Goal: Task Accomplishment & Management: Use online tool/utility

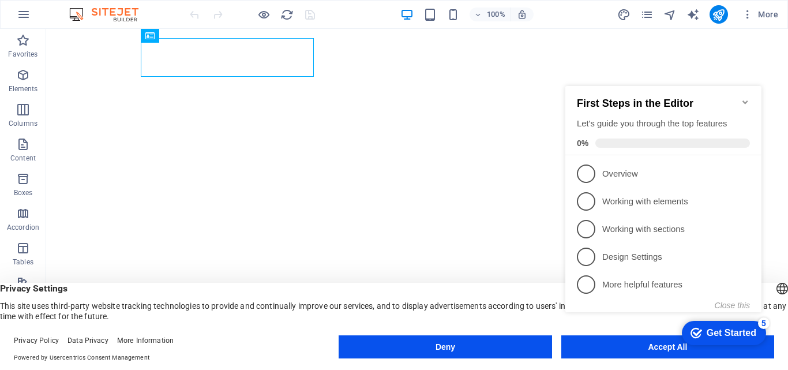
click at [616, 341] on div "checkmark Get Started 5 First Steps in the Editor Let's guide you through the t…" at bounding box center [665, 209] width 210 height 280
click at [627, 348] on div "checkmark Get Started 5 First Steps in the Editor Let's guide you through the t…" at bounding box center [665, 209] width 210 height 280
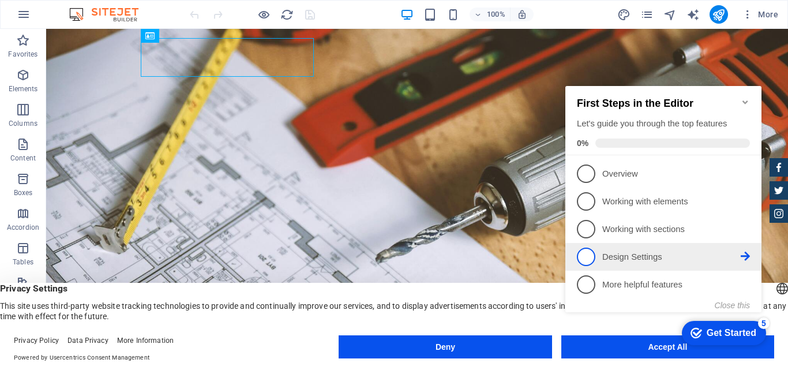
click at [633, 254] on p "Design Settings - incomplete" at bounding box center [671, 257] width 138 height 12
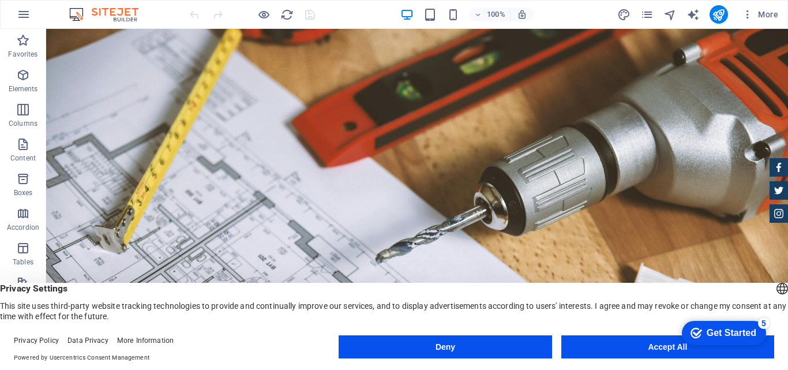
drag, startPoint x: 249, startPoint y: 59, endPoint x: 345, endPoint y: 39, distance: 97.8
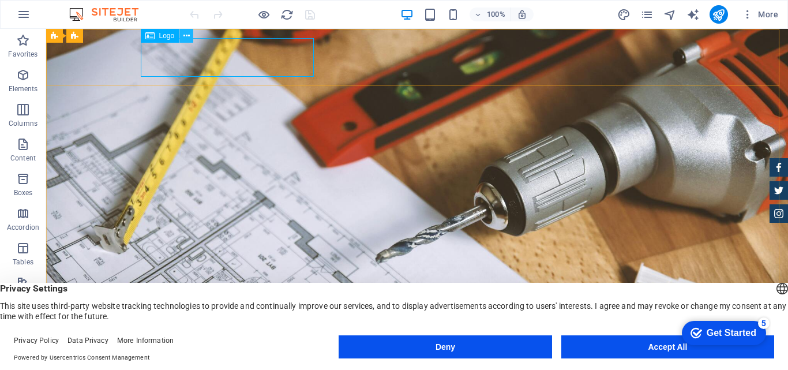
click at [186, 38] on icon at bounding box center [186, 36] width 6 height 12
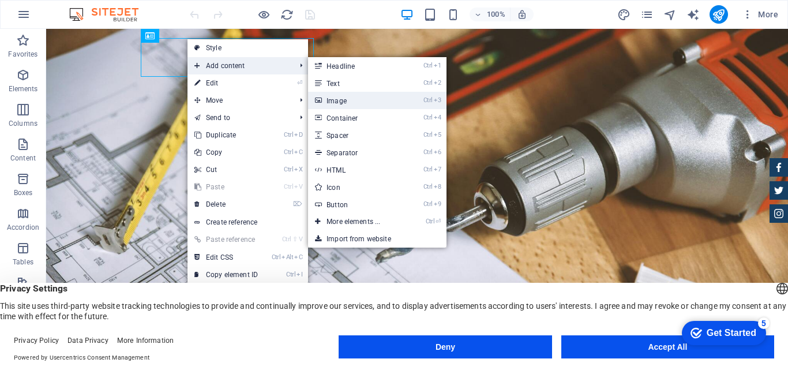
click at [330, 97] on link "Ctrl 3 Image" at bounding box center [355, 100] width 95 height 17
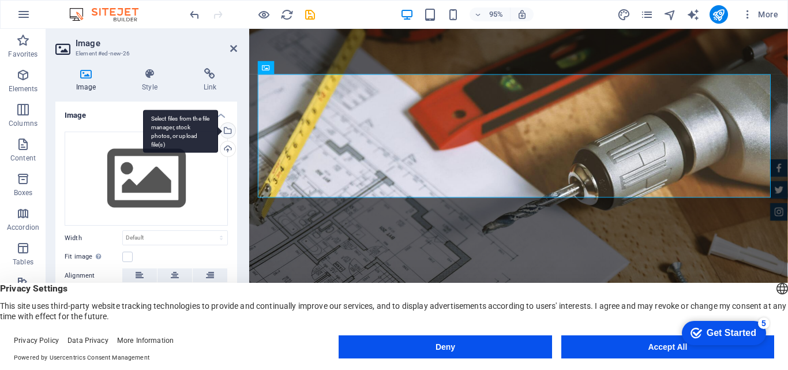
click at [224, 131] on div "Select files from the file manager, stock photos, or upload file(s)" at bounding box center [226, 131] width 17 height 17
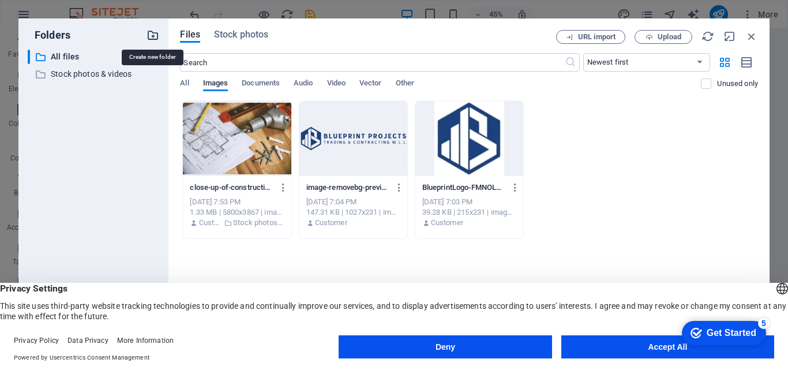
click at [148, 35] on icon "button" at bounding box center [152, 35] width 13 height 13
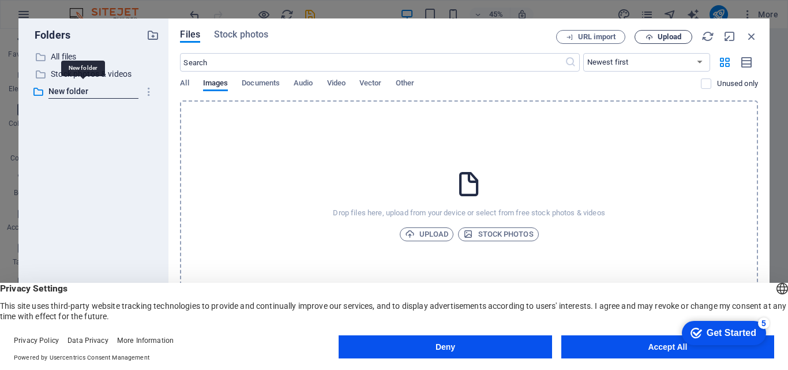
click at [679, 37] on span "Upload" at bounding box center [669, 36] width 24 height 7
click at [437, 231] on span "Upload" at bounding box center [427, 234] width 44 height 14
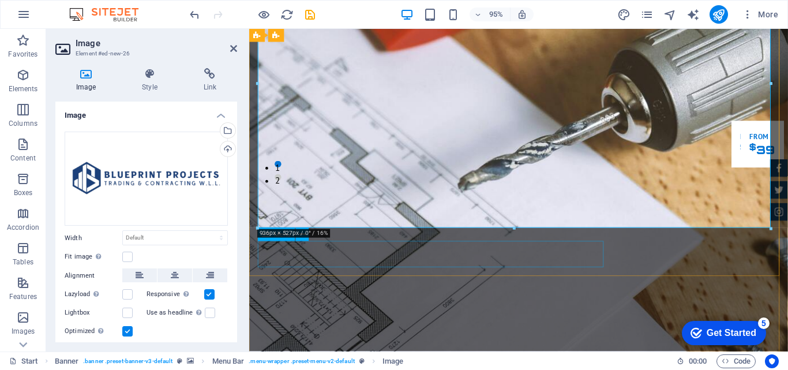
scroll to position [131, 0]
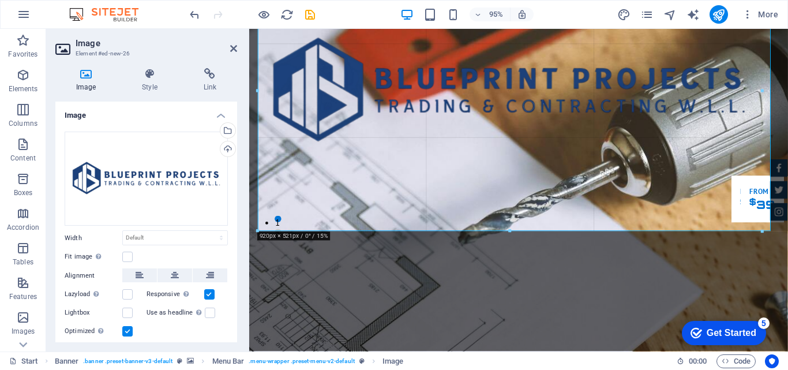
drag, startPoint x: 258, startPoint y: 236, endPoint x: 274, endPoint y: 164, distance: 73.9
type input "908"
select select "px"
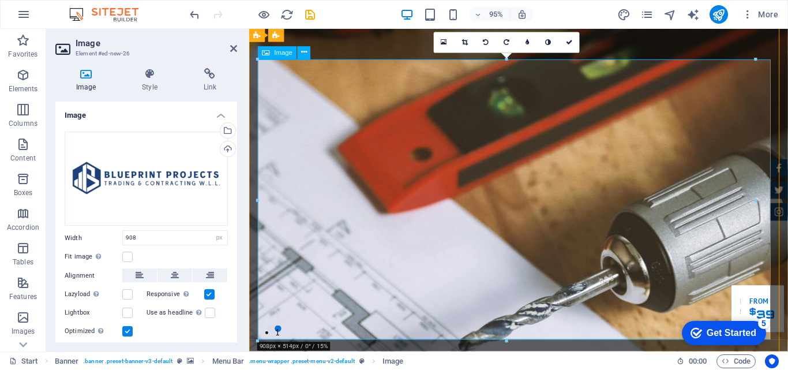
scroll to position [0, 0]
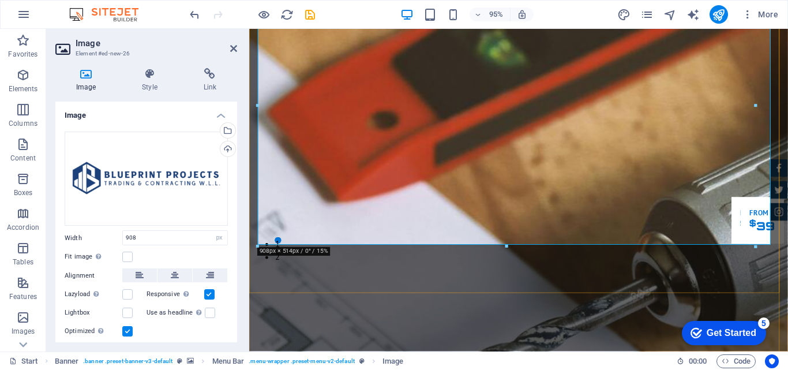
scroll to position [115, 0]
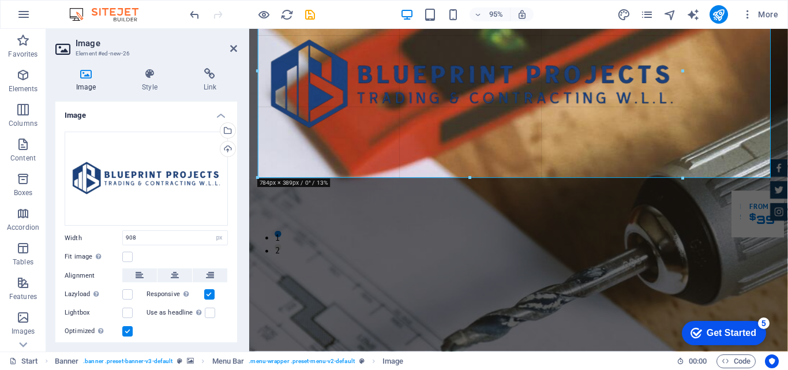
drag, startPoint x: 506, startPoint y: 247, endPoint x: 516, endPoint y: 172, distance: 75.5
type input "776"
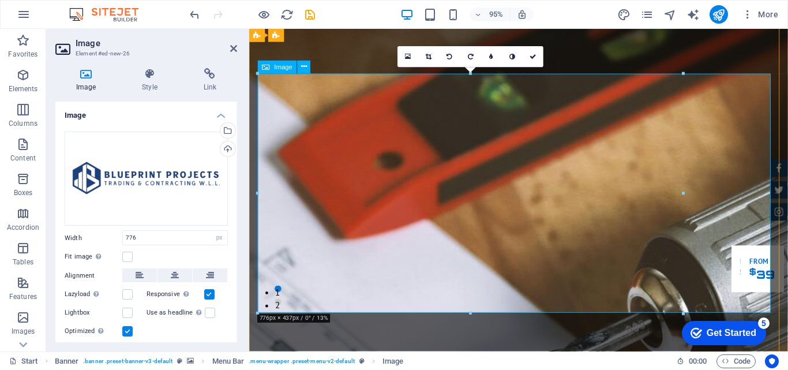
scroll to position [0, 0]
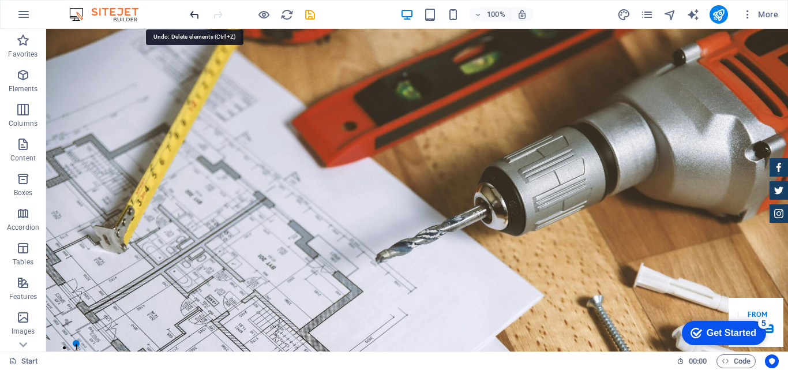
click at [195, 16] on icon "undo" at bounding box center [194, 14] width 13 height 13
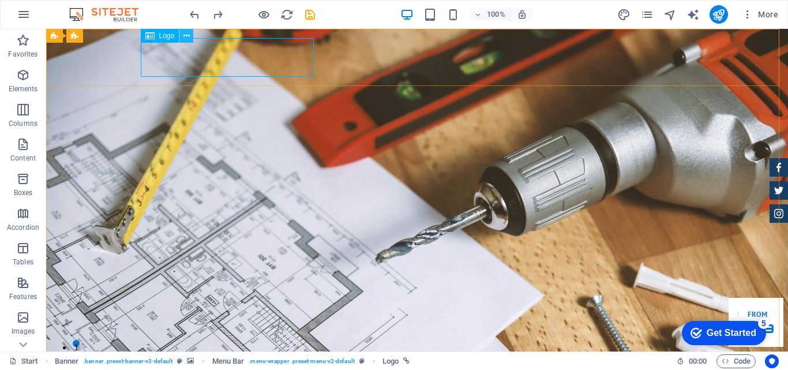
click at [189, 36] on icon at bounding box center [186, 36] width 6 height 12
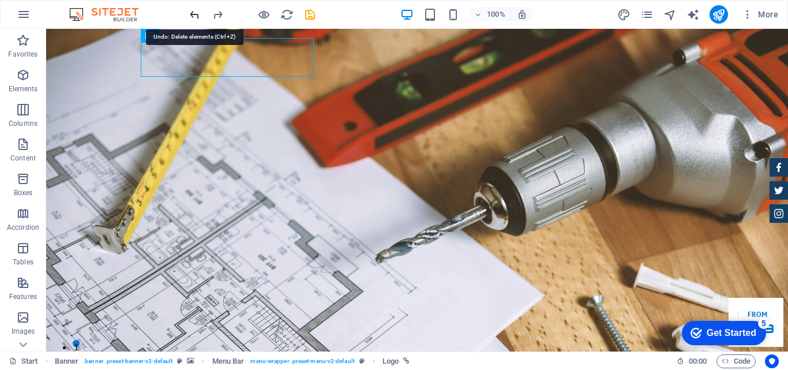
click at [195, 18] on icon "undo" at bounding box center [194, 14] width 13 height 13
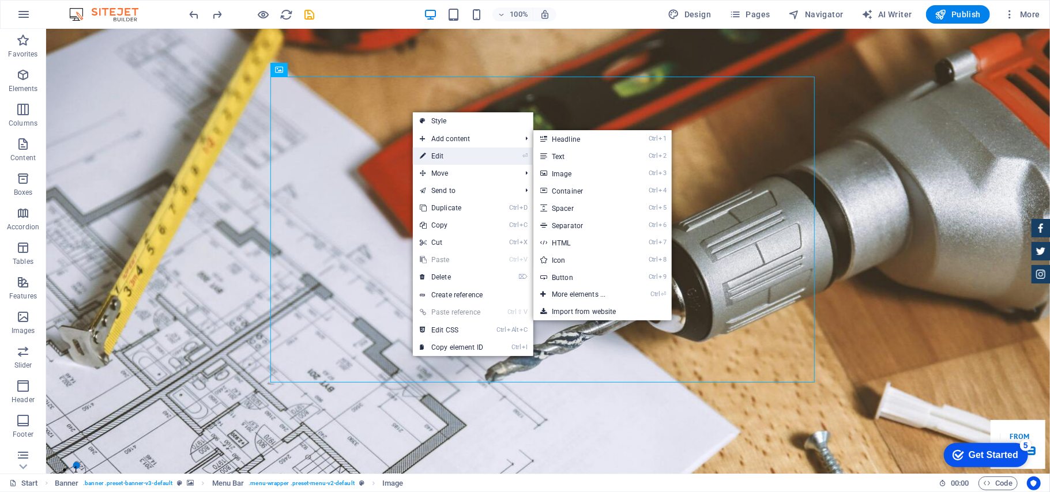
drag, startPoint x: 437, startPoint y: 152, endPoint x: 210, endPoint y: 123, distance: 228.4
click at [437, 152] on link "⏎ Edit" at bounding box center [451, 156] width 77 height 17
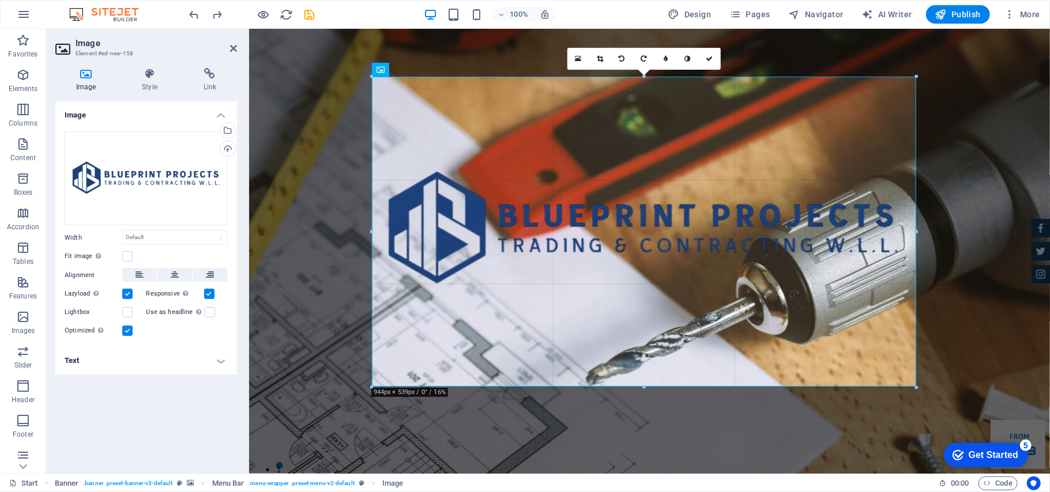
drag, startPoint x: 917, startPoint y: 75, endPoint x: 272, endPoint y: 332, distance: 693.9
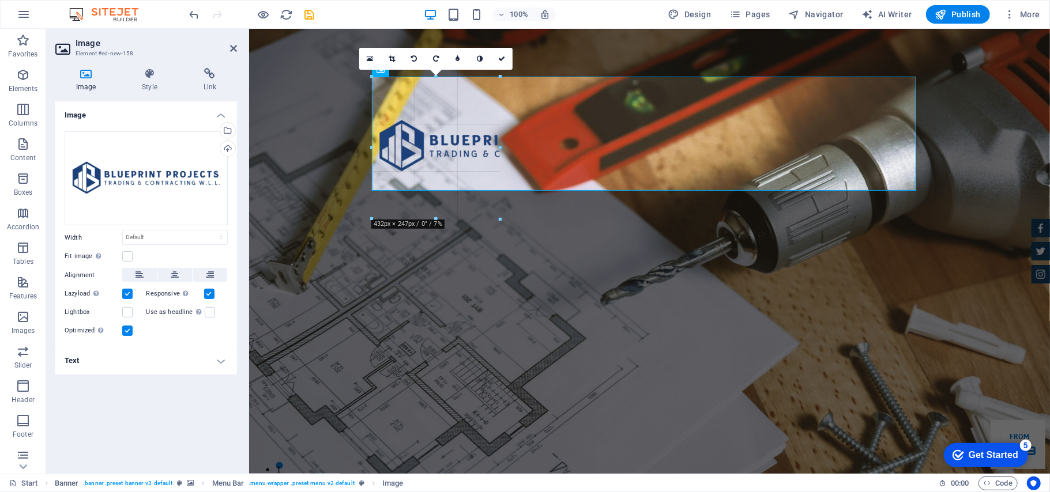
drag, startPoint x: 640, startPoint y: 388, endPoint x: 524, endPoint y: 151, distance: 264.6
type input "244"
select select "px"
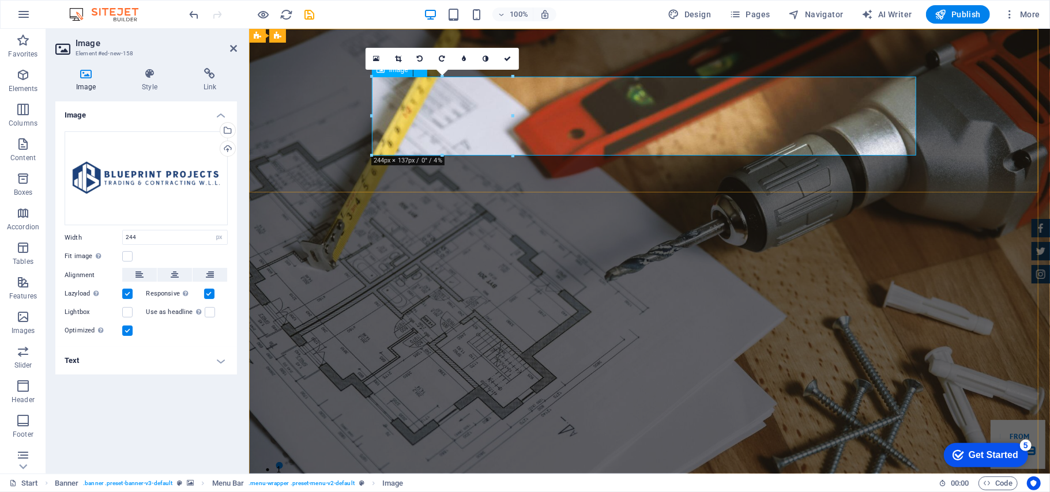
drag, startPoint x: 622, startPoint y: 186, endPoint x: 291, endPoint y: 225, distance: 333.9
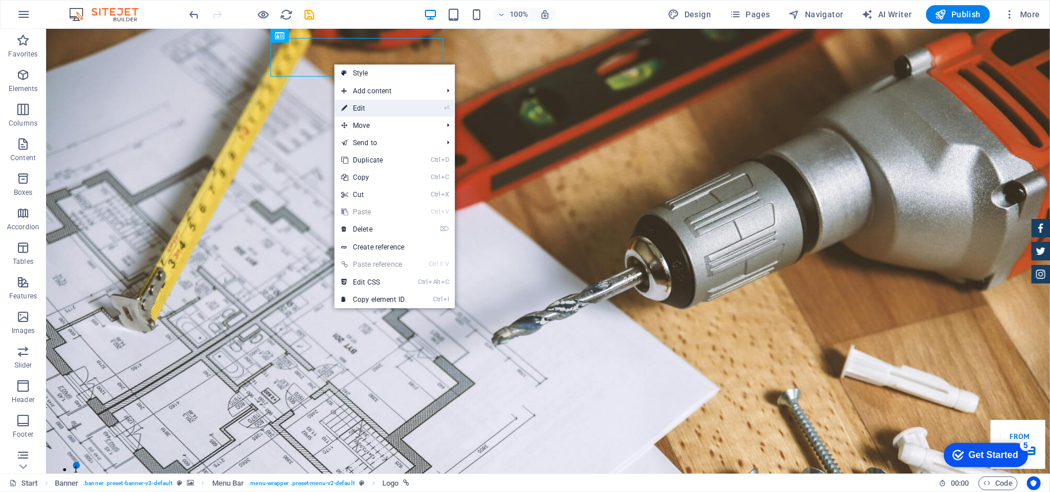
click at [427, 111] on li "⏎ Edit" at bounding box center [394, 108] width 121 height 17
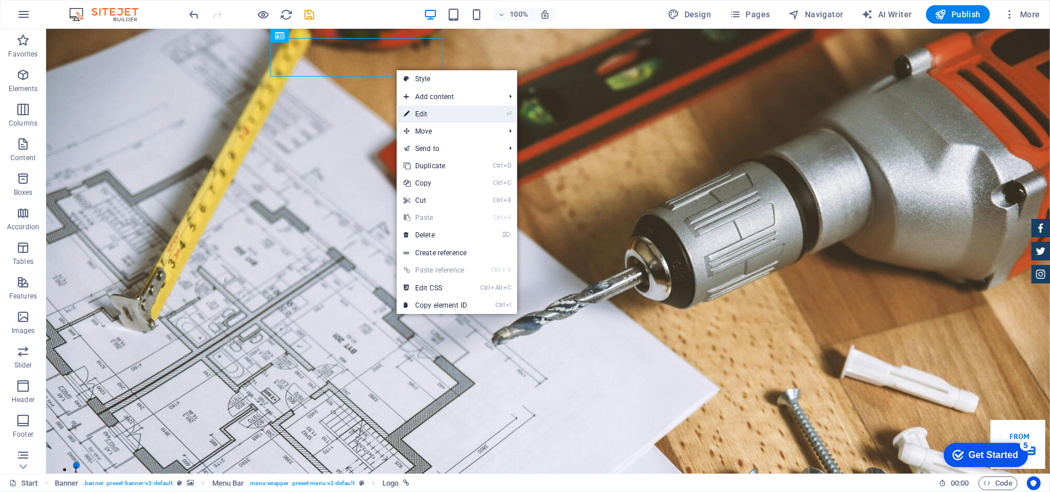
click at [464, 111] on link "⏎ Edit" at bounding box center [435, 114] width 77 height 17
select select "px"
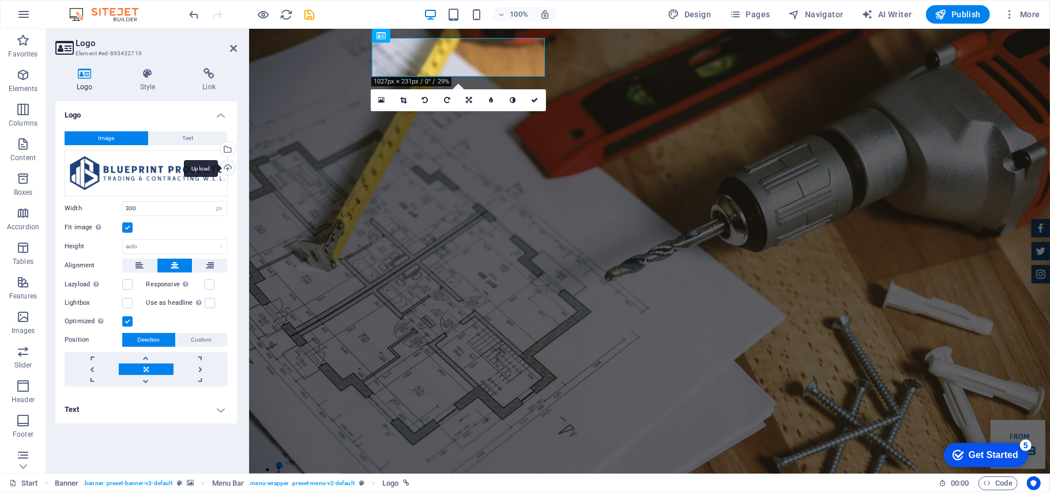
click at [230, 167] on div "Upload" at bounding box center [226, 168] width 17 height 17
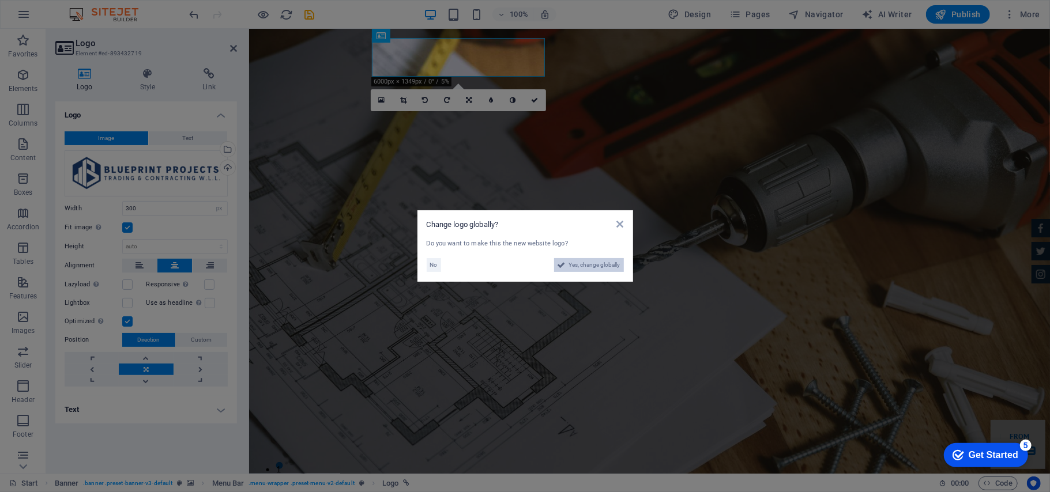
click at [589, 268] on span "Yes, change globally" at bounding box center [594, 265] width 51 height 14
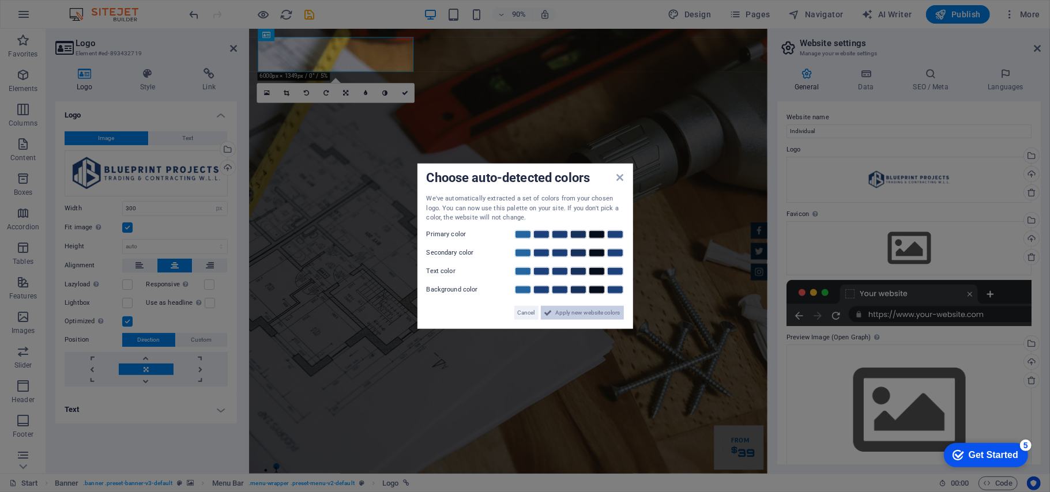
click at [603, 312] on span "Apply new website colors" at bounding box center [588, 313] width 65 height 14
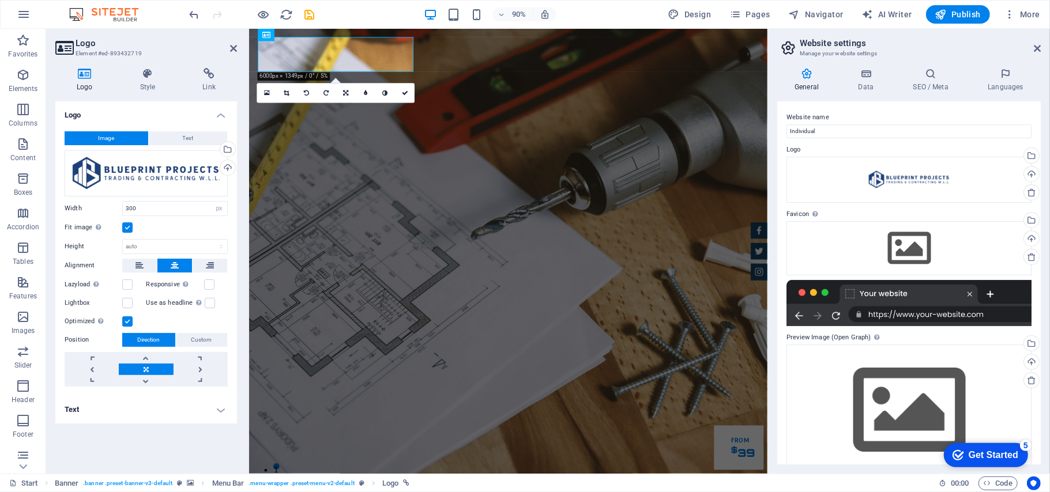
click at [787, 40] on aside "Website settings Manage your website settings General Data SEO / Meta Languages…" at bounding box center [909, 251] width 283 height 445
click at [787, 134] on input "Individual" at bounding box center [909, 132] width 245 height 14
drag, startPoint x: 1013, startPoint y: 157, endPoint x: 815, endPoint y: 138, distance: 198.6
type input "I"
click at [787, 133] on input "Blueprint Projects Trading & Contracting W.L.L." at bounding box center [909, 132] width 245 height 14
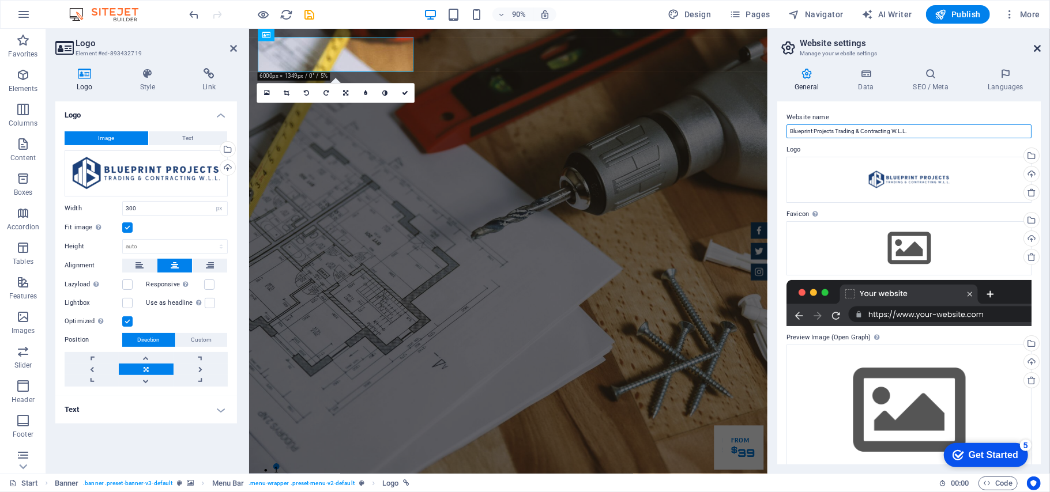
type input "Blueprint Projects Trading & Contracting W.L.L."
click at [787, 44] on icon at bounding box center [1037, 48] width 7 height 9
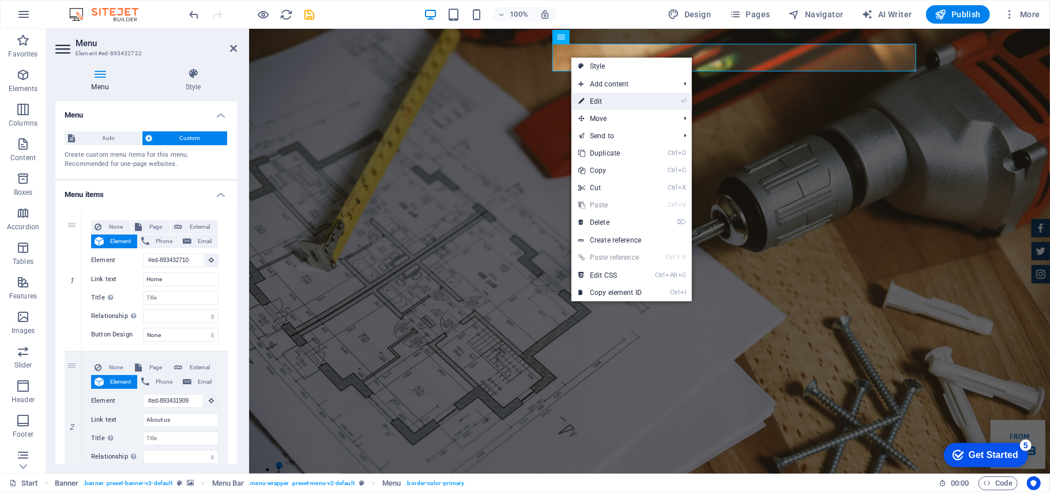
click at [623, 104] on link "⏎ Edit" at bounding box center [609, 101] width 77 height 17
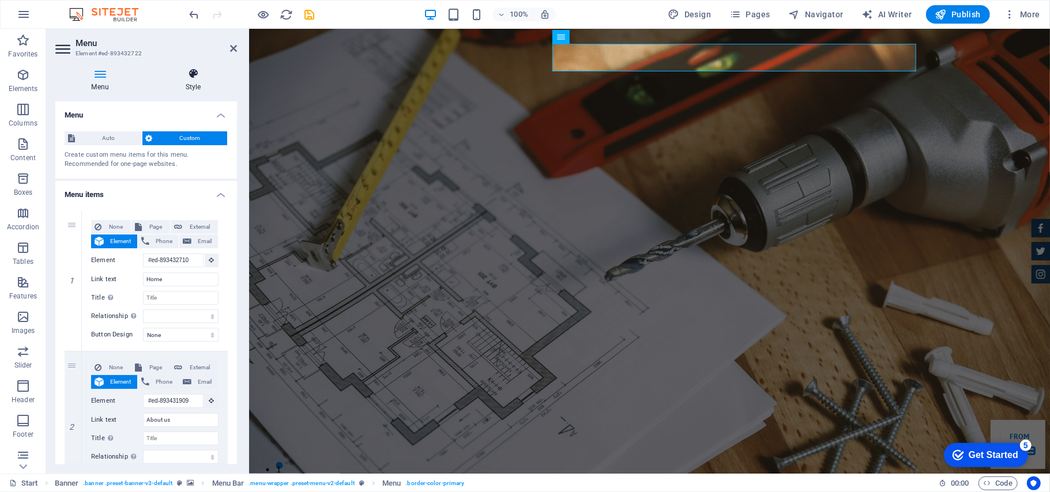
click at [190, 82] on h4 "Style" at bounding box center [193, 80] width 88 height 24
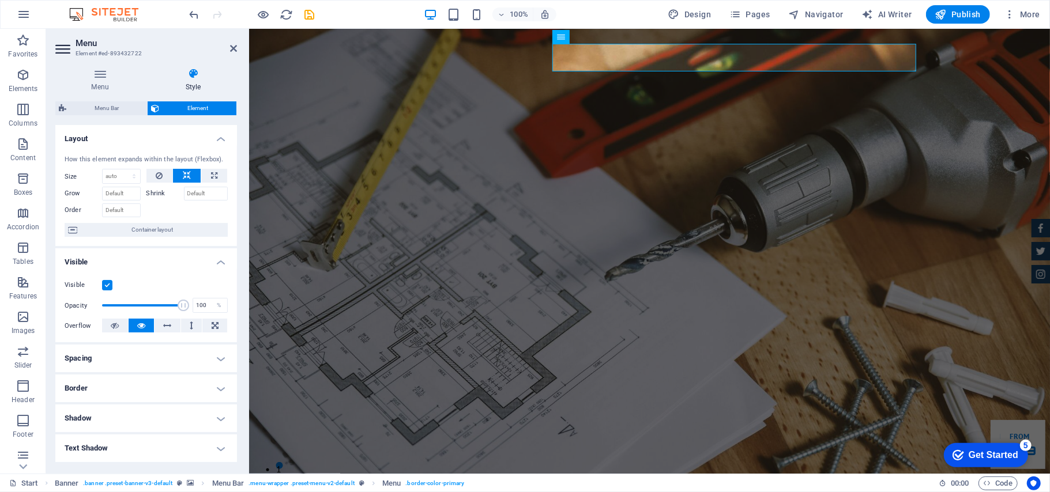
click at [182, 69] on icon at bounding box center [193, 74] width 88 height 12
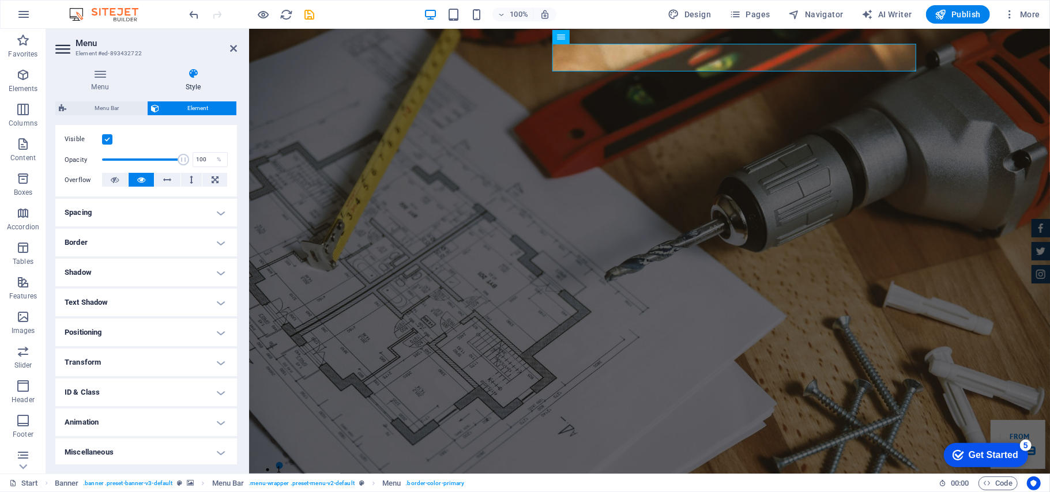
scroll to position [148, 0]
click at [206, 242] on h4 "Border" at bounding box center [146, 241] width 182 height 28
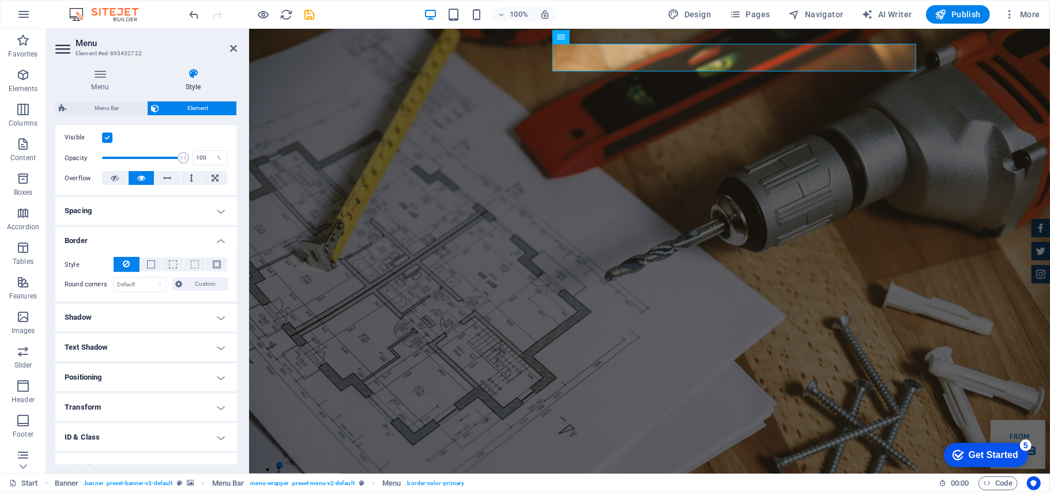
click at [224, 211] on h4 "Spacing" at bounding box center [146, 211] width 182 height 28
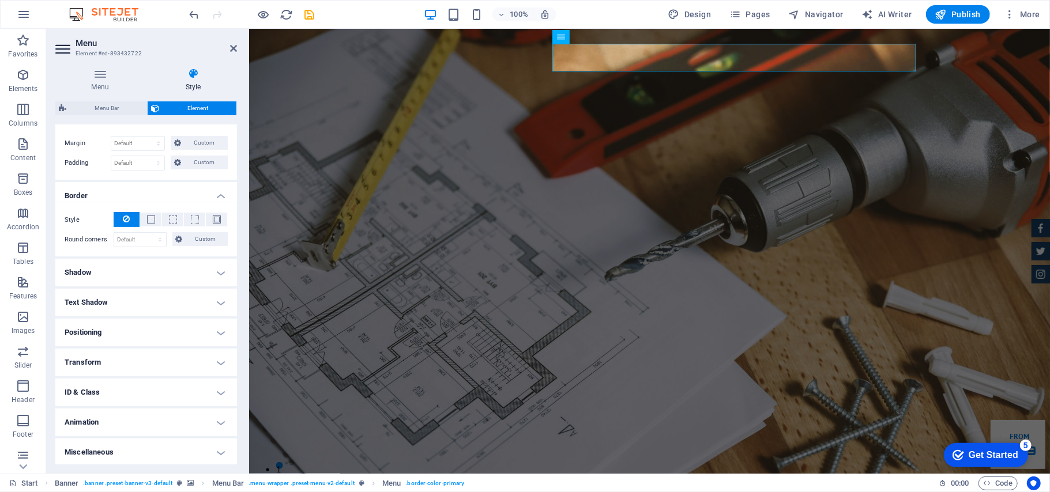
scroll to position [240, 0]
click at [155, 302] on h4 "Text Shadow" at bounding box center [146, 301] width 182 height 28
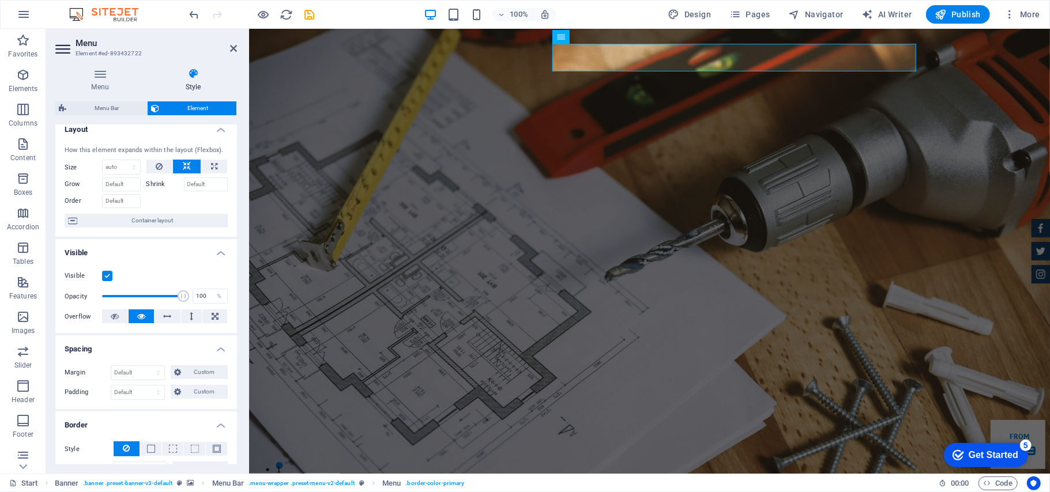
scroll to position [0, 0]
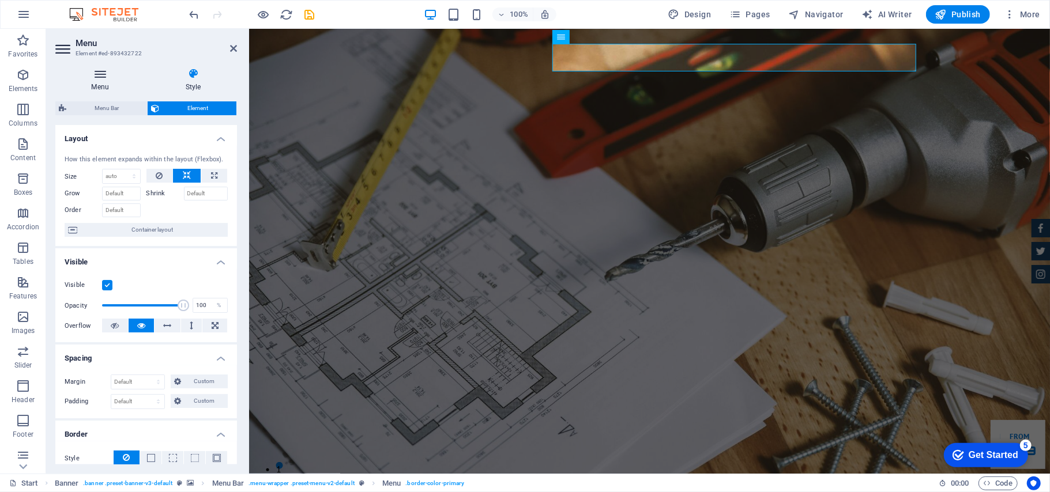
click at [107, 74] on icon at bounding box center [99, 74] width 89 height 12
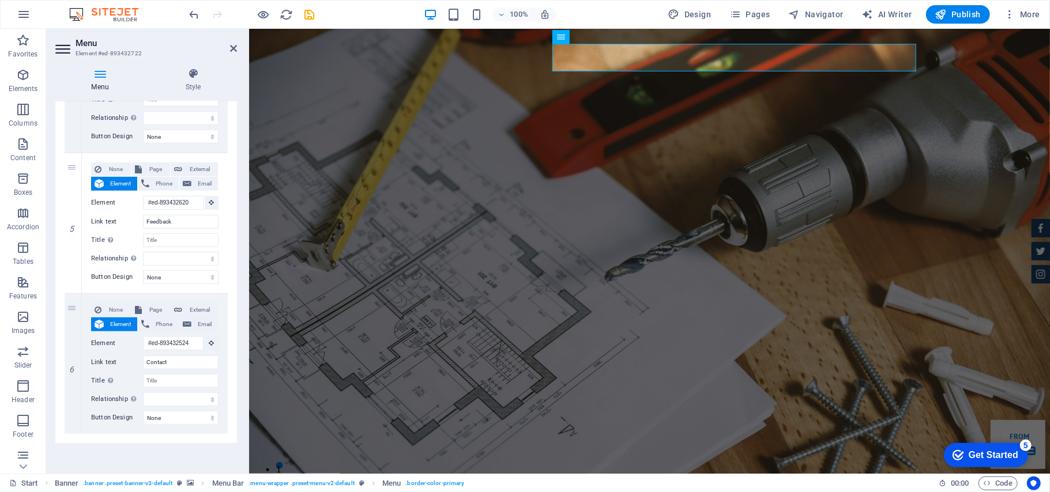
scroll to position [623, 0]
click at [231, 44] on icon at bounding box center [233, 48] width 7 height 9
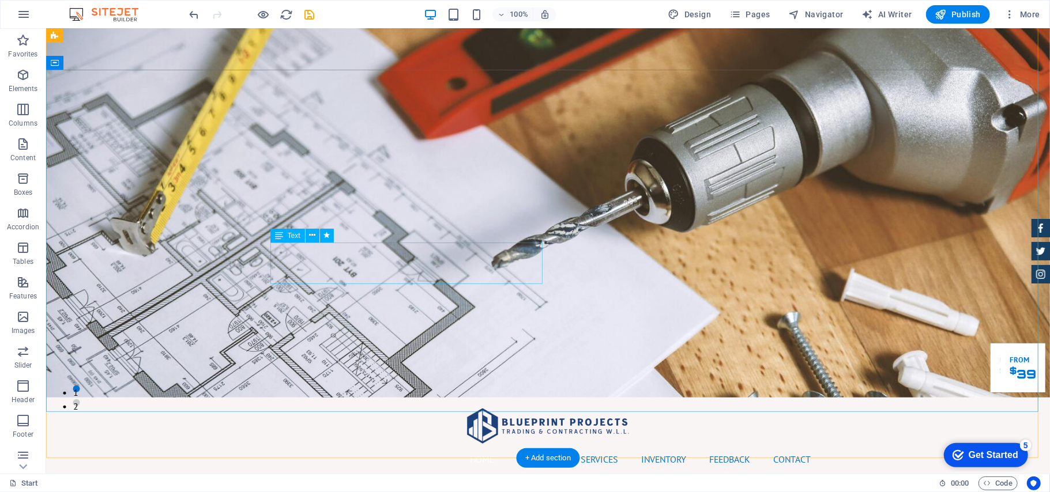
scroll to position [0, 0]
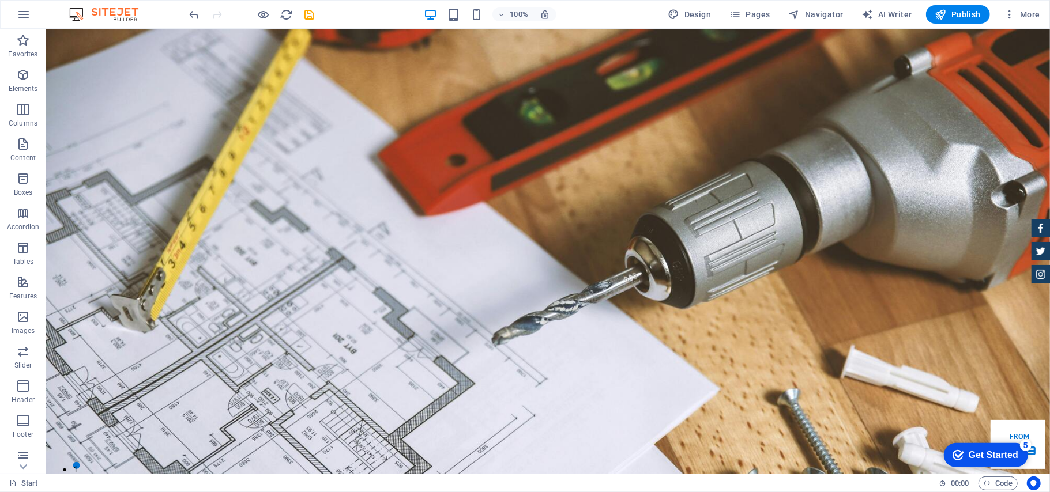
drag, startPoint x: 637, startPoint y: 381, endPoint x: 219, endPoint y: 28, distance: 546.7
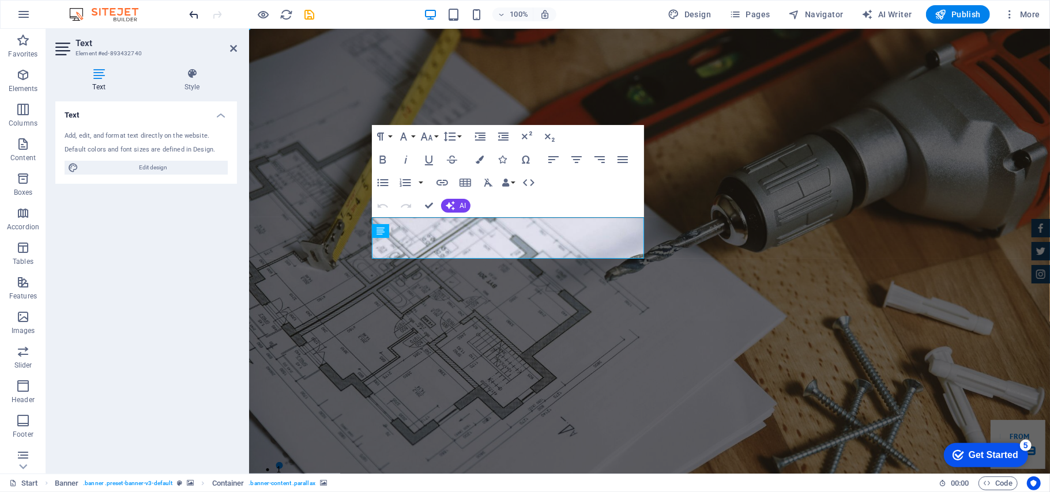
click at [193, 12] on icon "undo" at bounding box center [194, 14] width 13 height 13
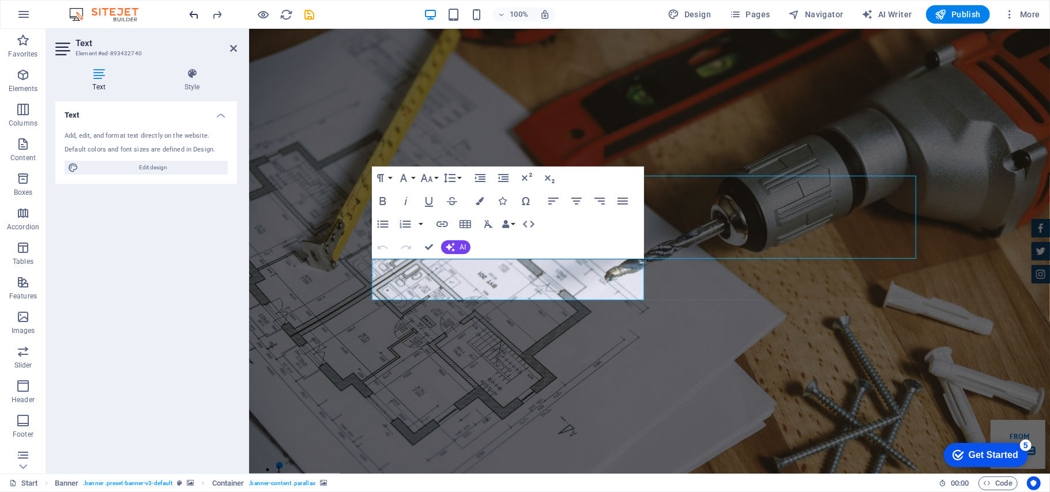
click at [192, 12] on icon "undo" at bounding box center [194, 14] width 13 height 13
drag, startPoint x: 192, startPoint y: 12, endPoint x: 84, endPoint y: 59, distance: 117.5
click at [192, 12] on icon "undo" at bounding box center [194, 14] width 13 height 13
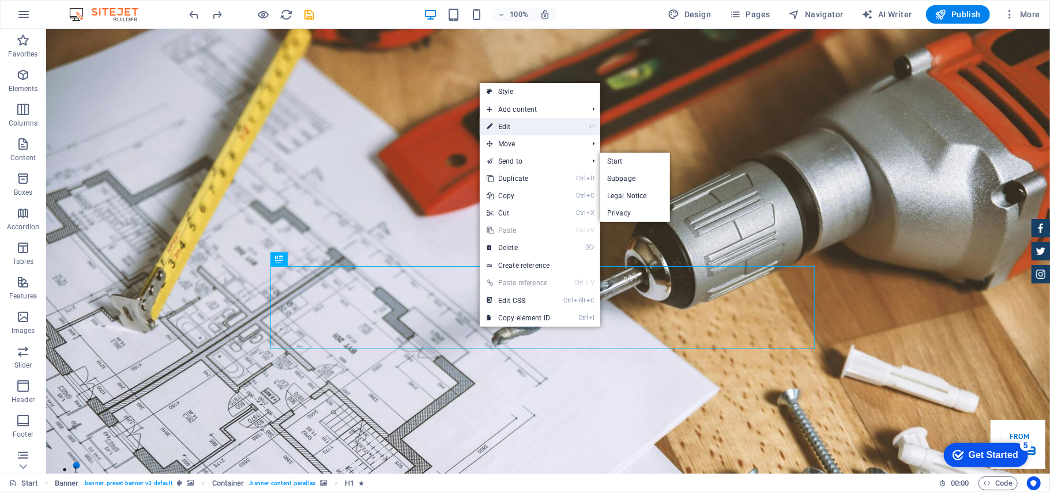
click at [524, 120] on link "⏎ Edit" at bounding box center [518, 126] width 77 height 17
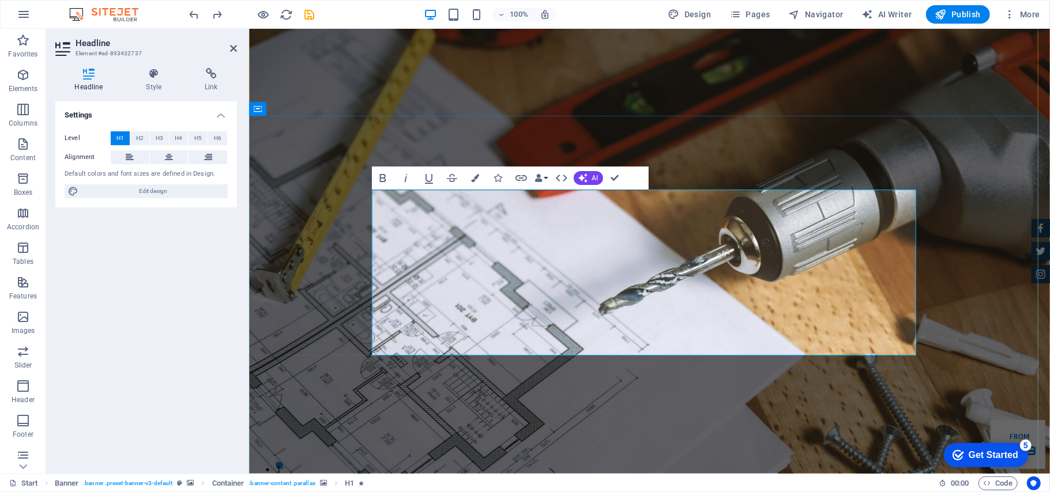
scroll to position [77, 0]
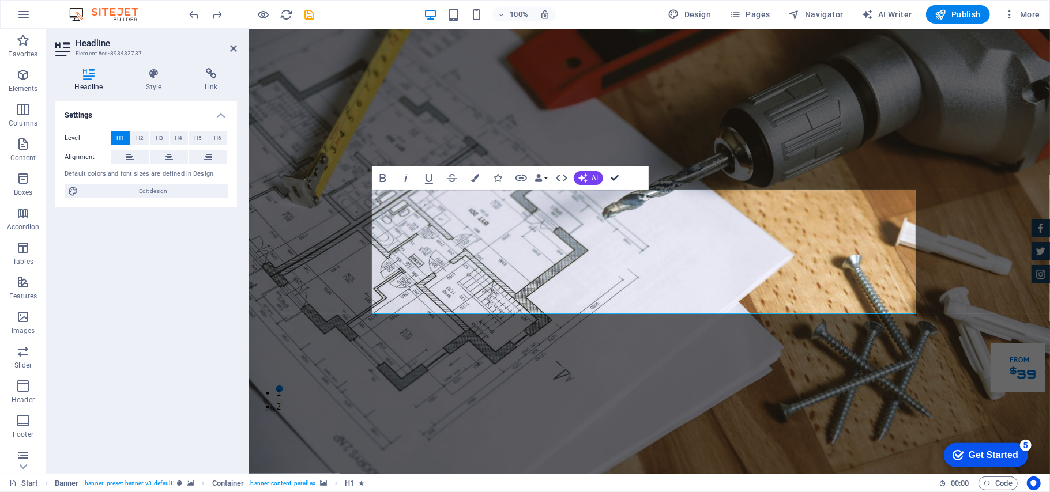
drag, startPoint x: 615, startPoint y: 176, endPoint x: 622, endPoint y: 216, distance: 40.4
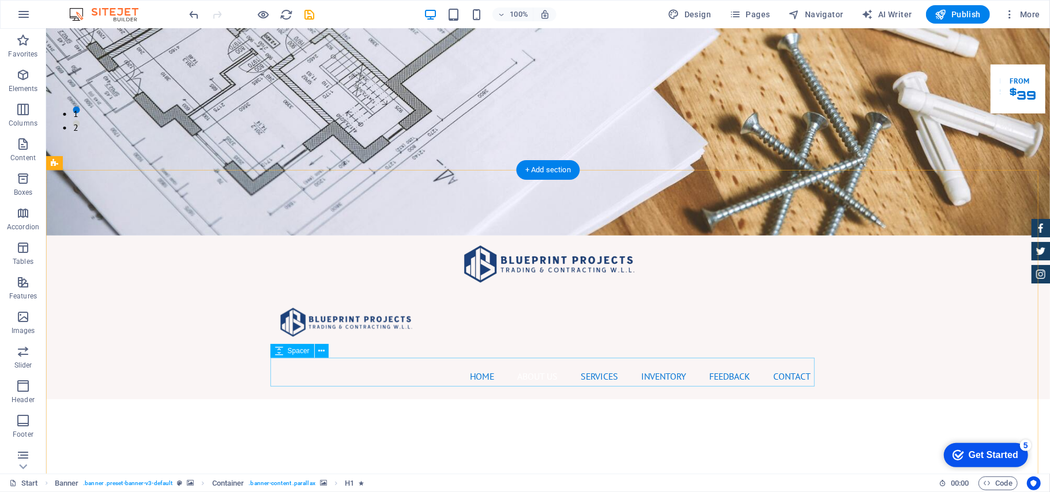
scroll to position [538, 0]
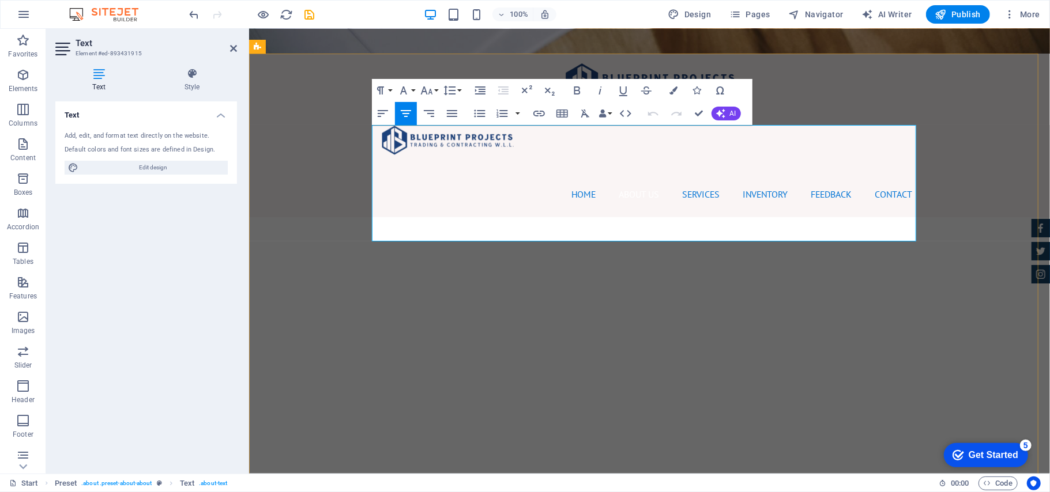
drag, startPoint x: 752, startPoint y: 235, endPoint x: 378, endPoint y: 134, distance: 387.6
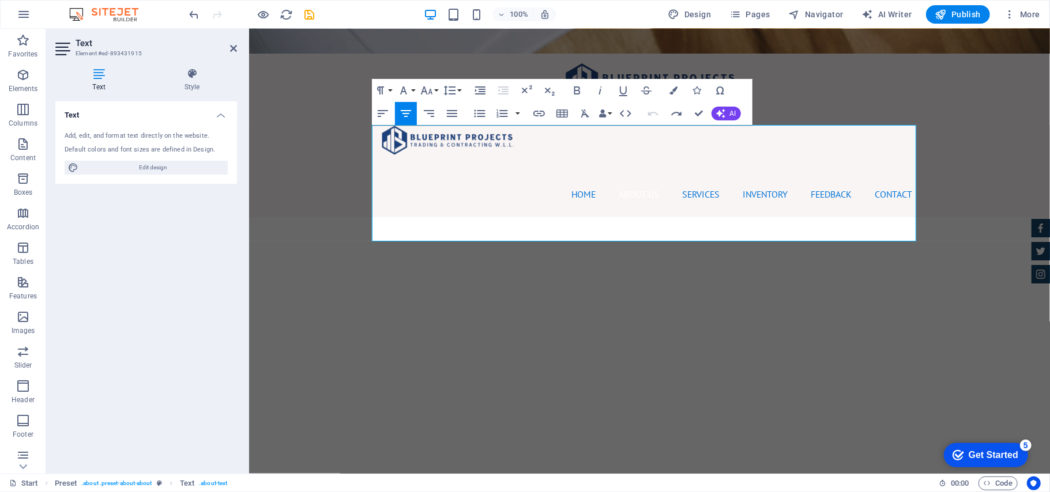
click at [249, 28] on span "—" at bounding box center [249, 28] width 0 height 0
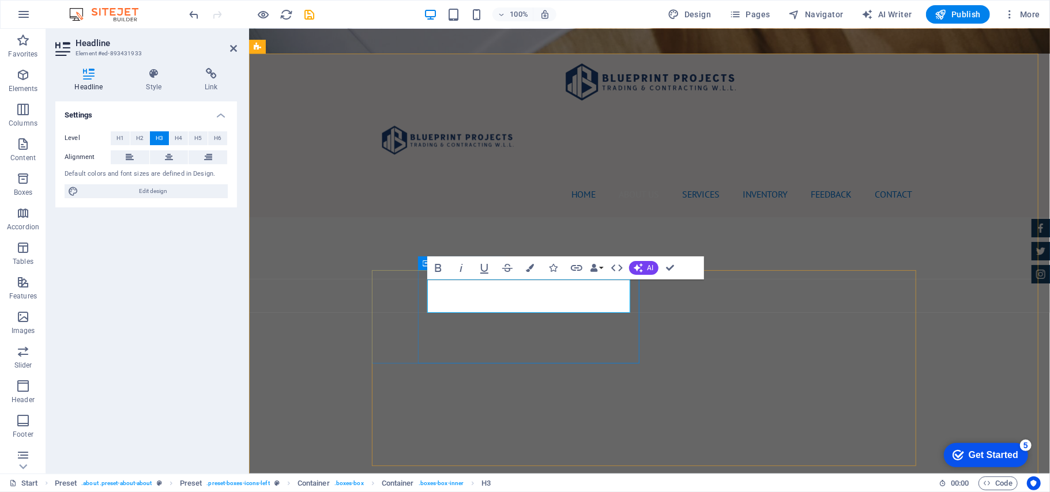
drag, startPoint x: 556, startPoint y: 291, endPoint x: 417, endPoint y: 288, distance: 139.0
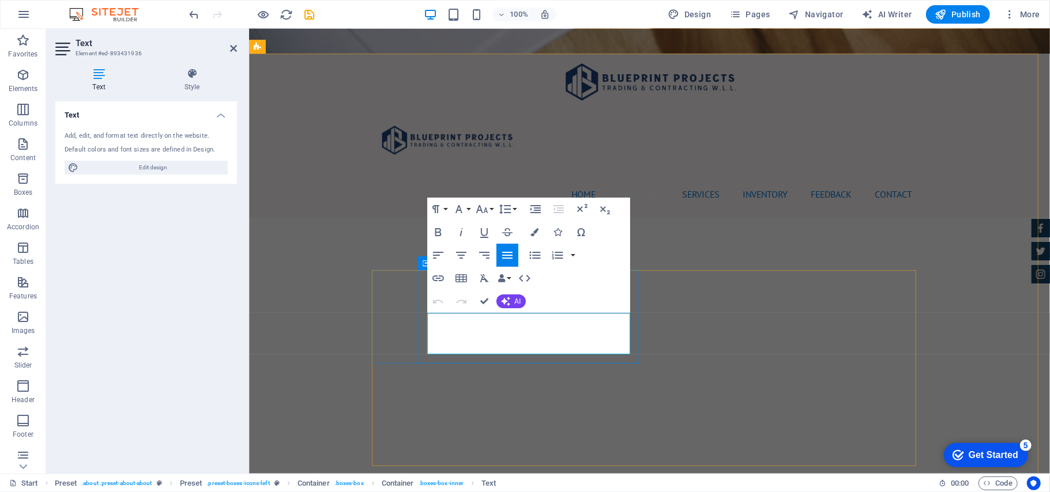
drag, startPoint x: 579, startPoint y: 352, endPoint x: 425, endPoint y: 320, distance: 157.3
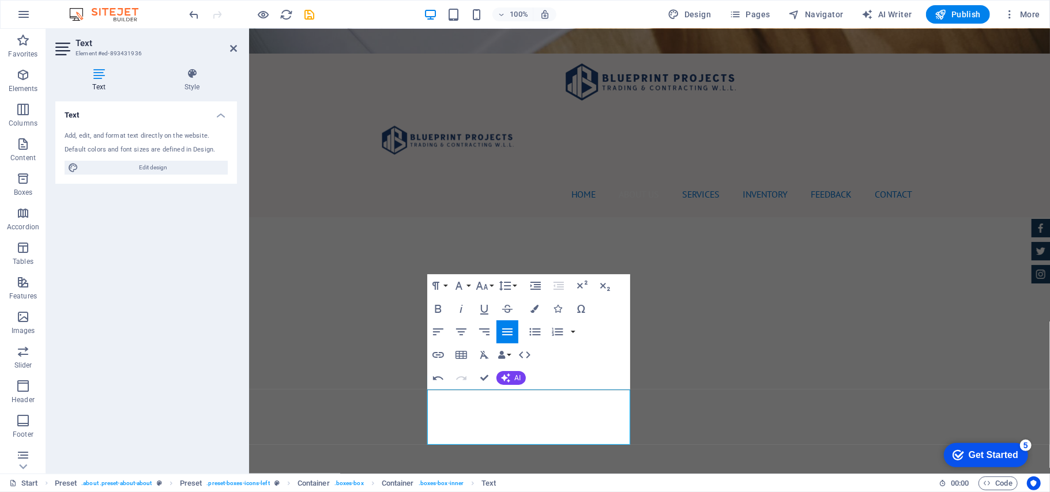
scroll to position [461, 0]
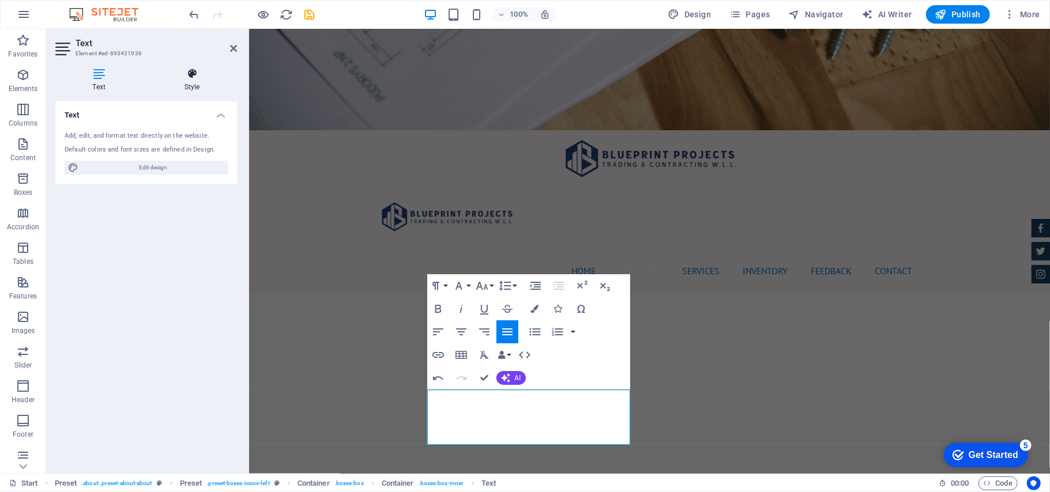
click at [199, 81] on h4 "Style" at bounding box center [192, 80] width 90 height 24
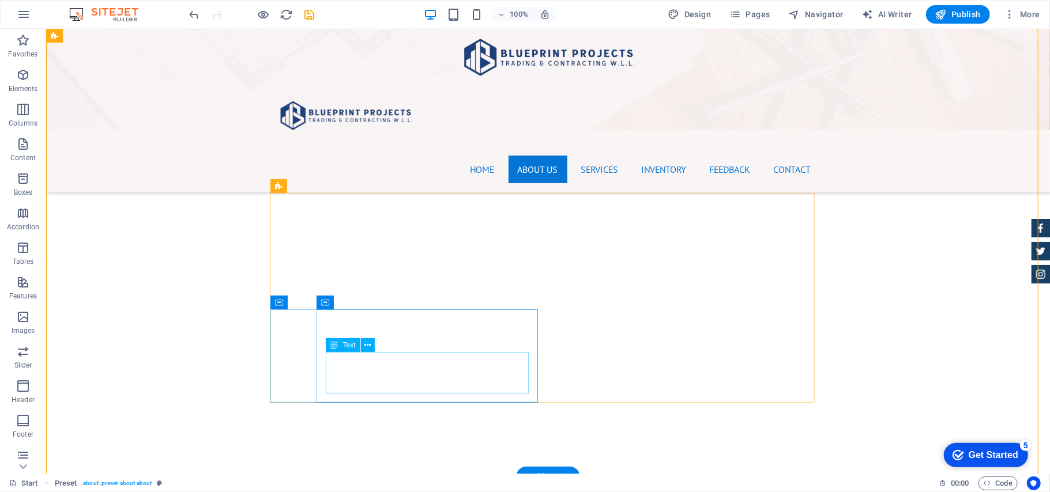
scroll to position [577, 0]
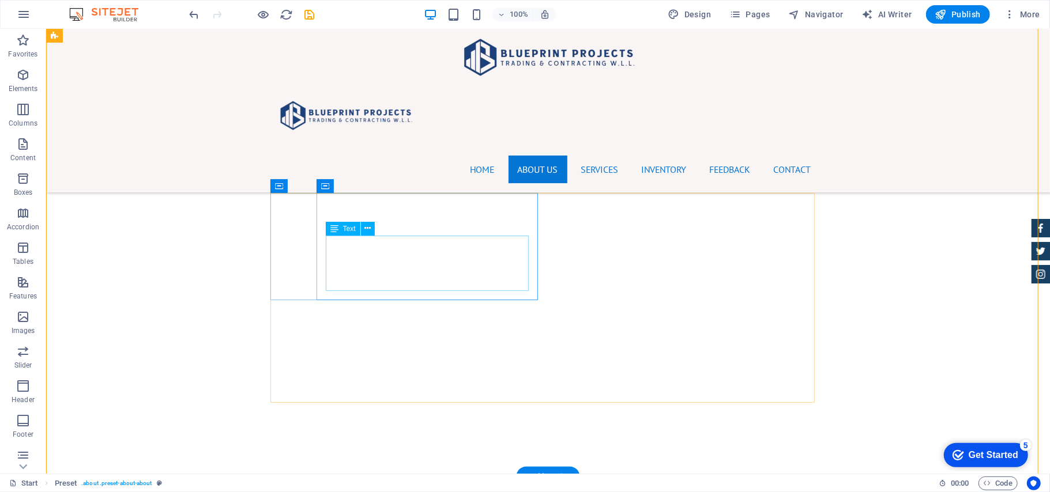
click at [367, 228] on icon at bounding box center [367, 229] width 6 height 12
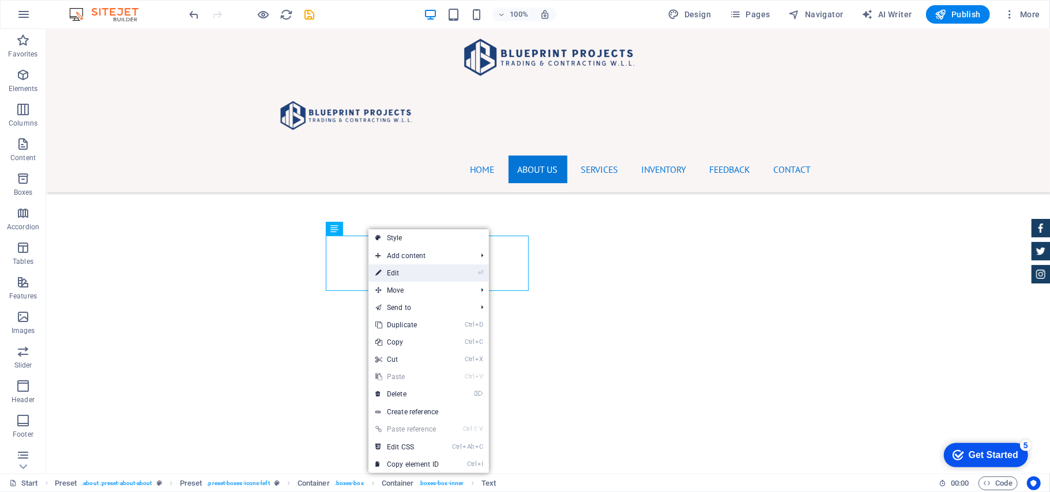
click at [420, 277] on link "⏎ Edit" at bounding box center [406, 273] width 77 height 17
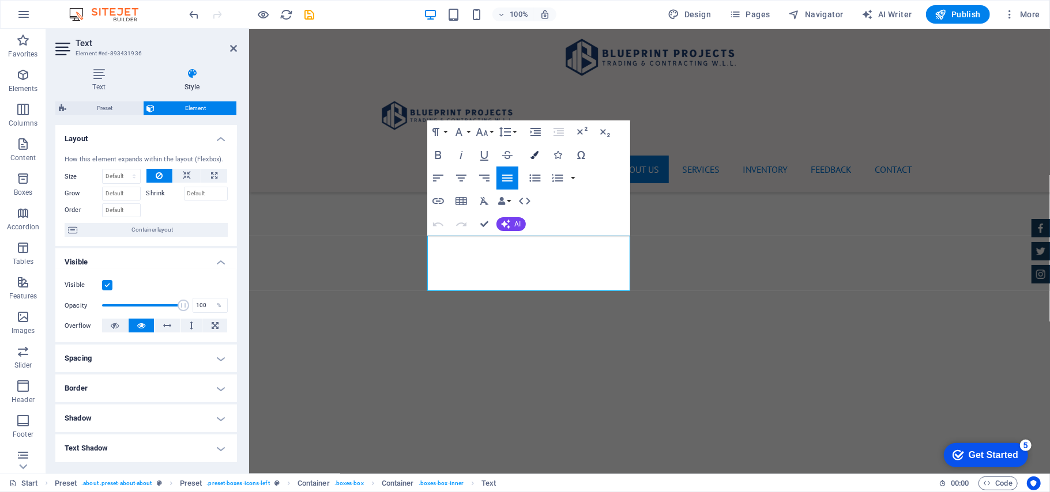
click at [529, 158] on button "Colors" at bounding box center [535, 155] width 22 height 23
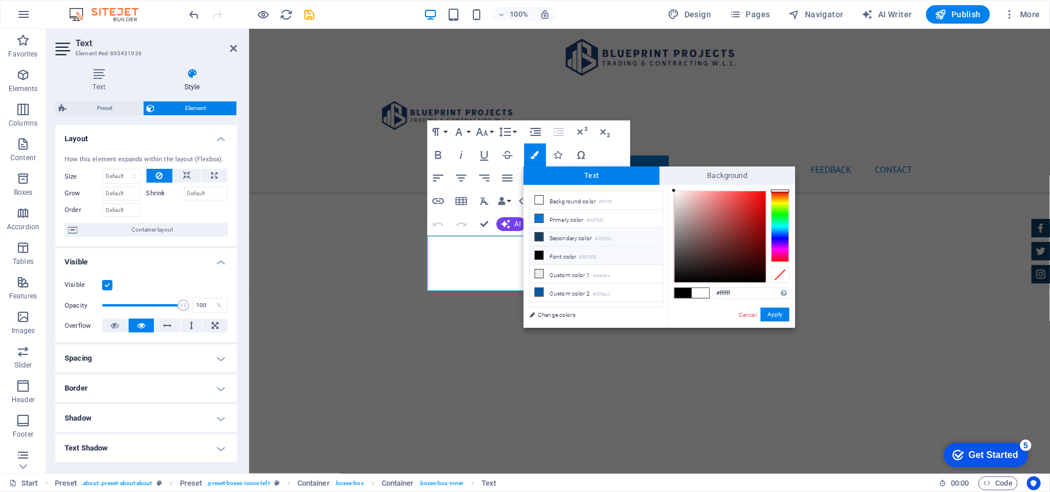
click at [565, 238] on li "Secondary color #163f63" at bounding box center [596, 237] width 133 height 18
type input "#163f63"
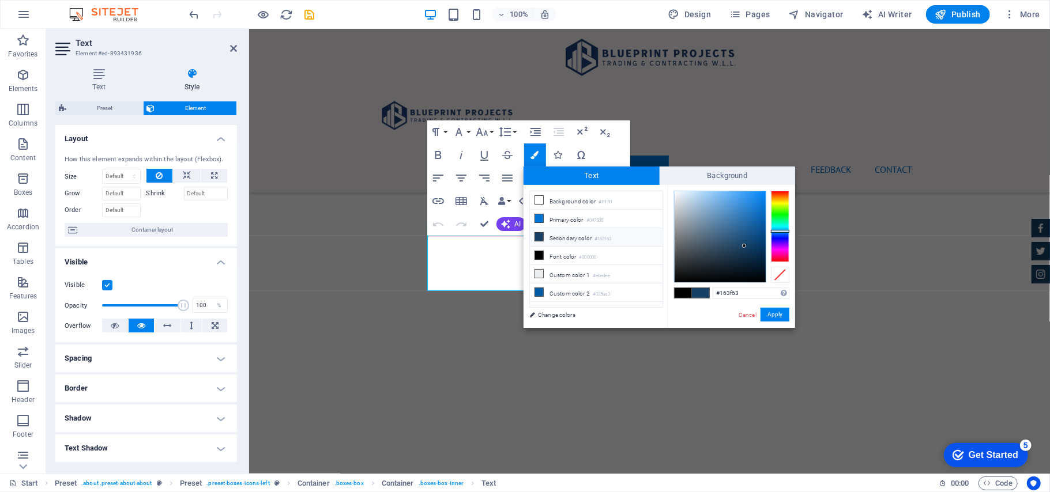
click at [559, 241] on li "Secondary color #163f63" at bounding box center [596, 237] width 133 height 18
click at [766, 314] on button "Apply" at bounding box center [775, 315] width 29 height 14
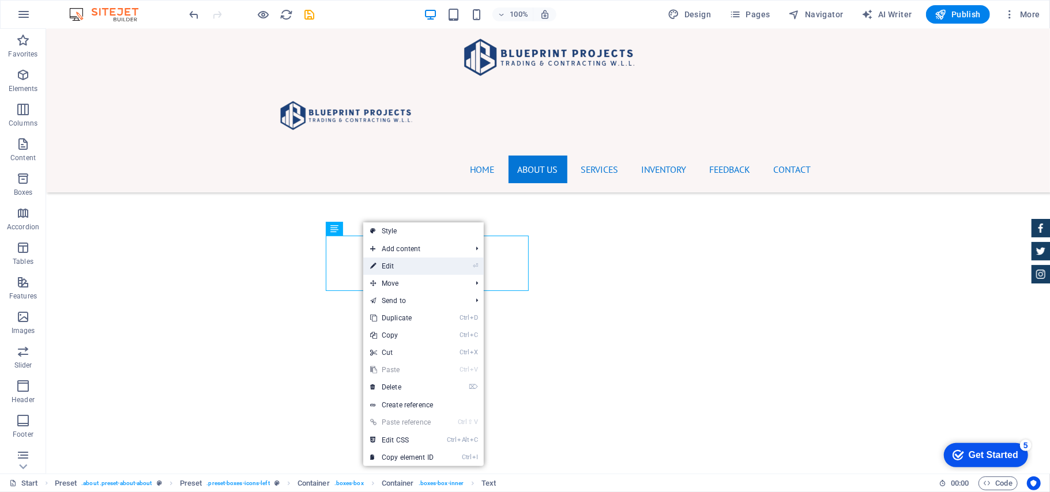
click at [388, 263] on link "⏎ Edit" at bounding box center [401, 266] width 77 height 17
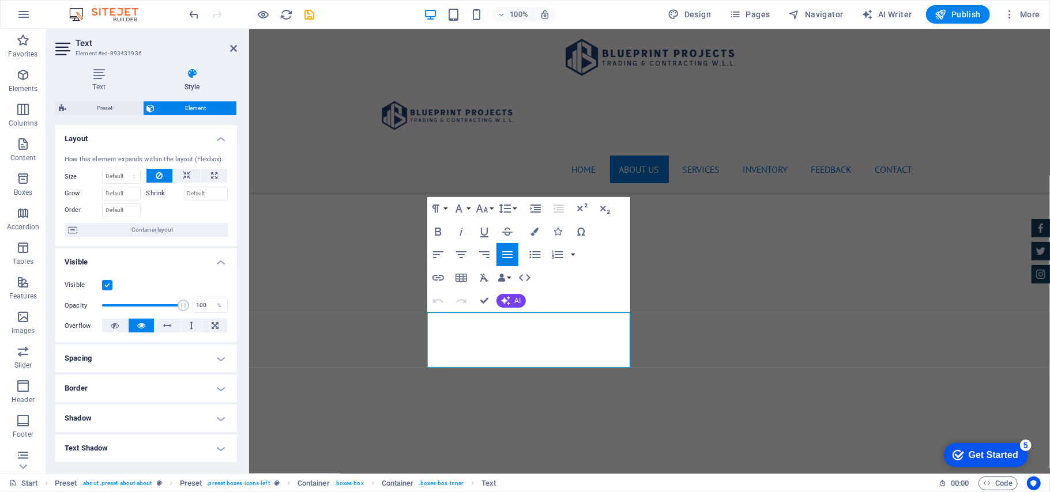
scroll to position [499, 0]
click at [526, 231] on button "Colors" at bounding box center [535, 231] width 22 height 23
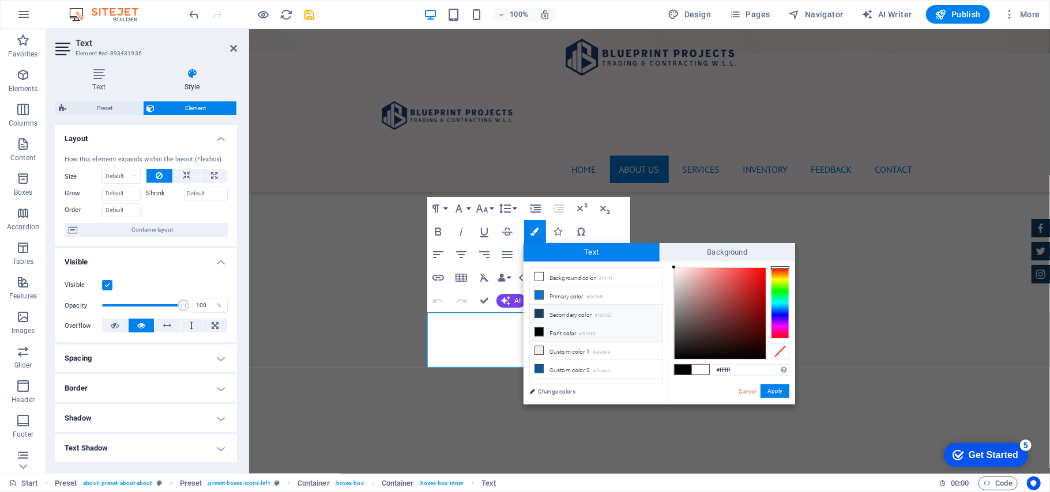
click at [577, 314] on li "Secondary color #163f63" at bounding box center [596, 314] width 133 height 18
type input "#163f63"
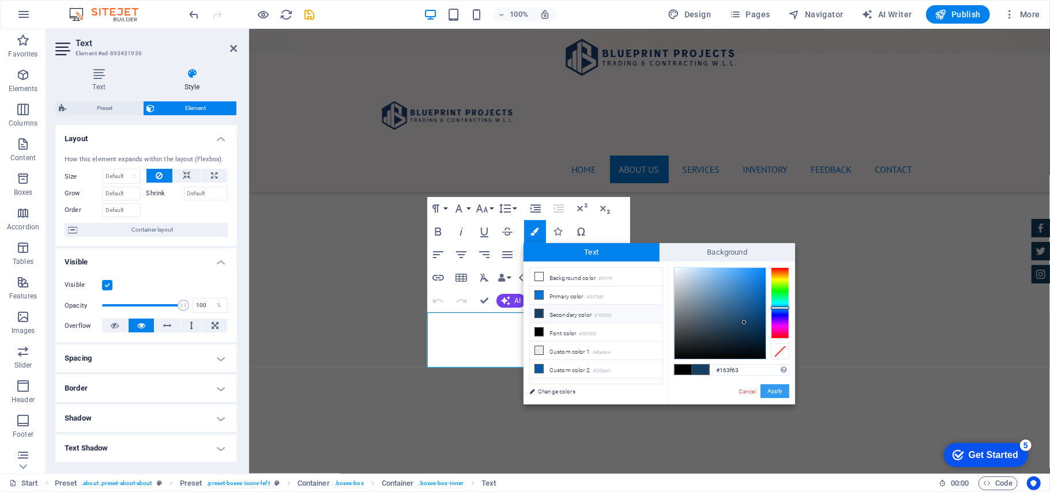
click at [787, 369] on button "Apply" at bounding box center [775, 392] width 29 height 14
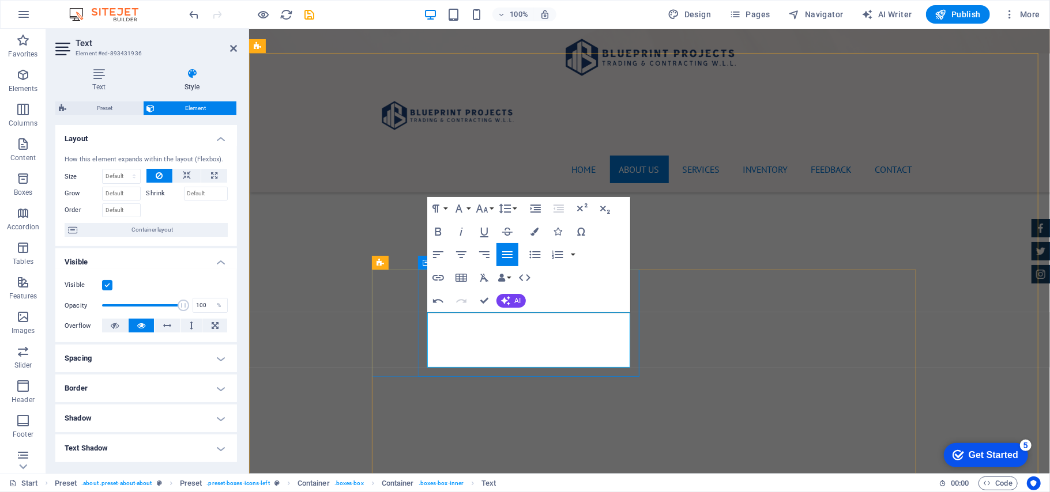
click at [542, 230] on button "Colors" at bounding box center [535, 231] width 22 height 23
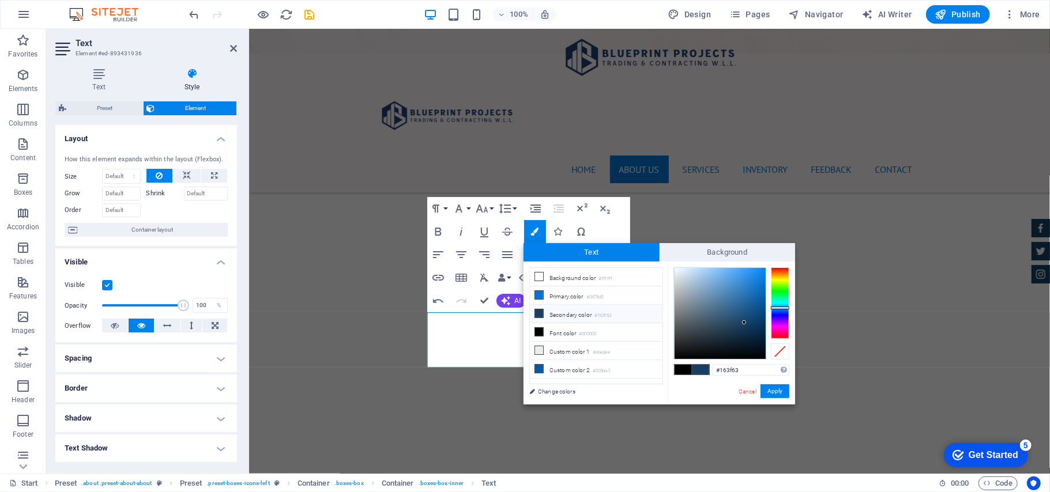
click at [564, 316] on li "Secondary color #163f63" at bounding box center [596, 314] width 133 height 18
click at [768, 369] on button "Apply" at bounding box center [775, 392] width 29 height 14
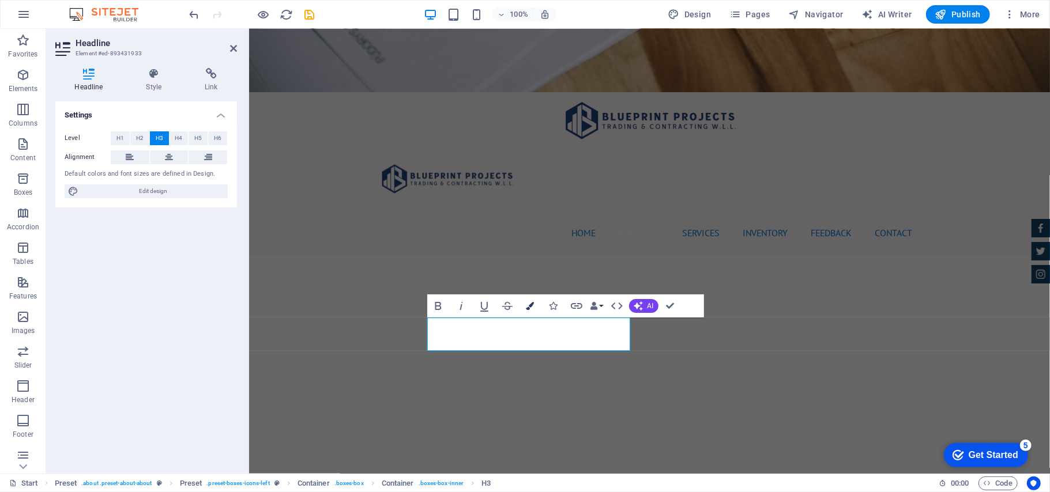
click at [529, 306] on icon "button" at bounding box center [530, 306] width 8 height 8
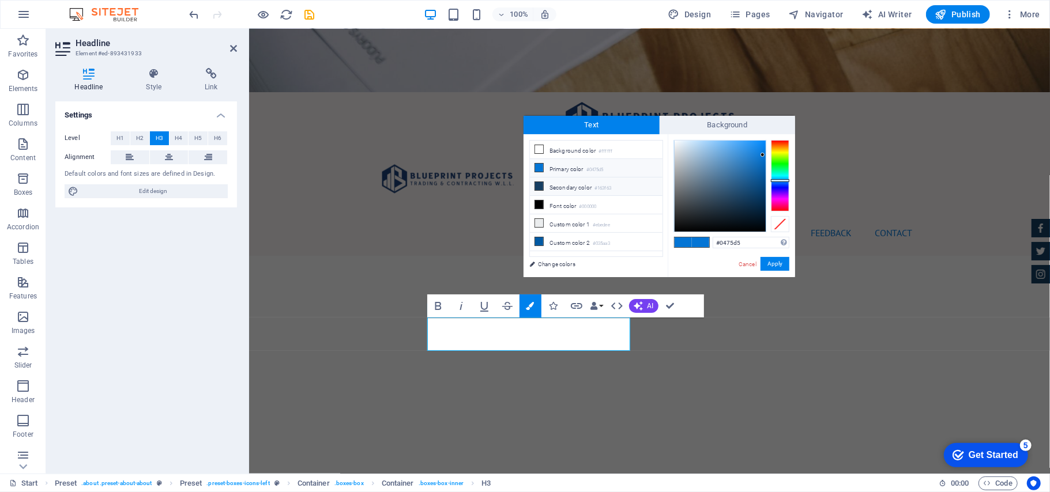
click at [540, 189] on icon at bounding box center [539, 186] width 8 height 8
type input "#163f63"
click at [762, 264] on button "Apply" at bounding box center [775, 264] width 29 height 14
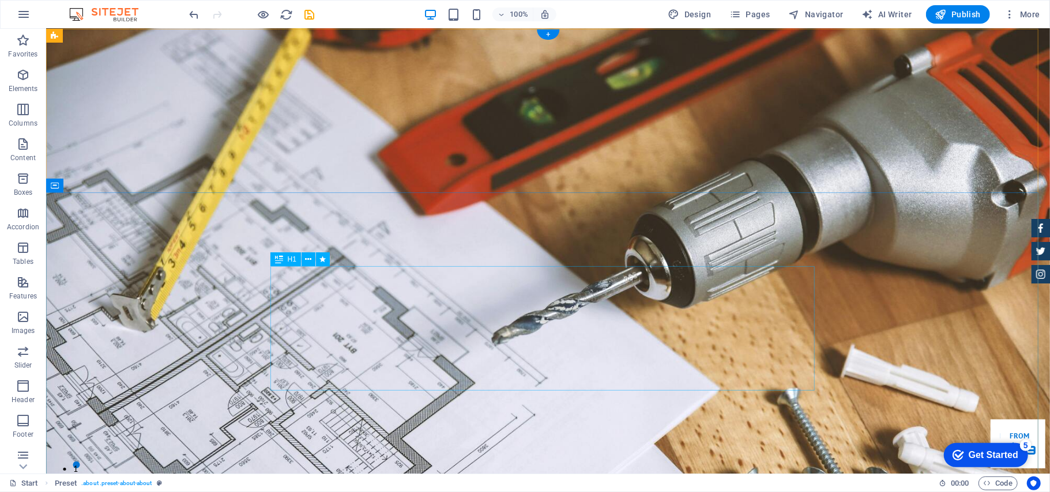
scroll to position [0, 0]
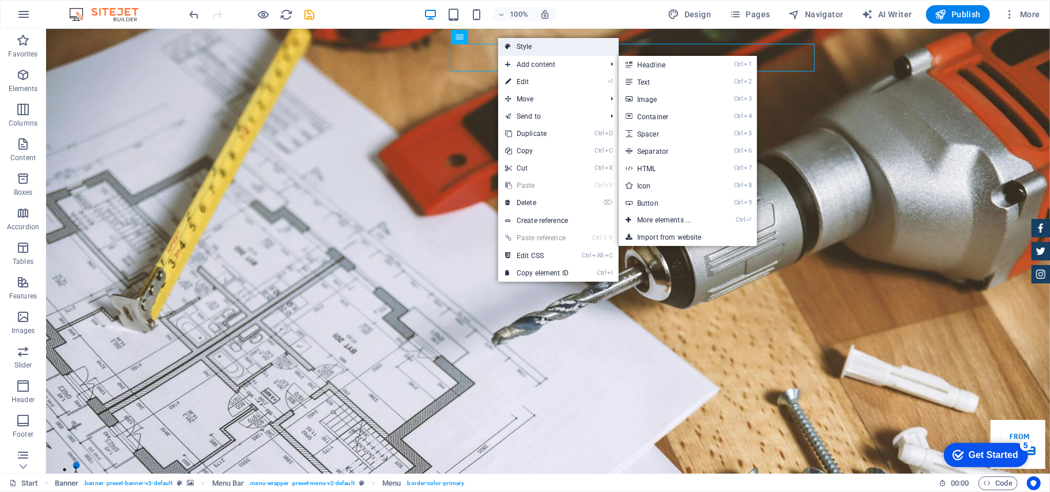
drag, startPoint x: 526, startPoint y: 47, endPoint x: 155, endPoint y: 58, distance: 372.1
click at [526, 47] on link "Style" at bounding box center [558, 46] width 121 height 17
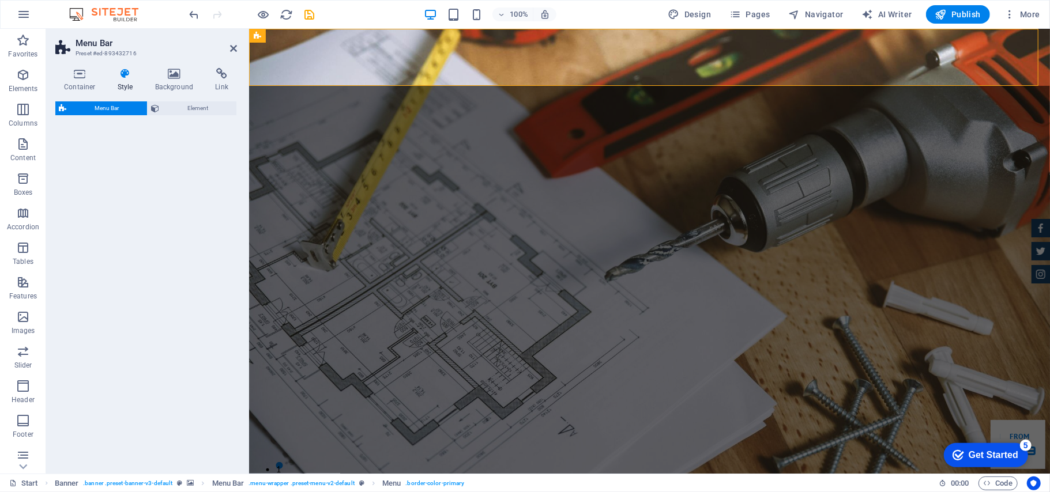
select select "rem"
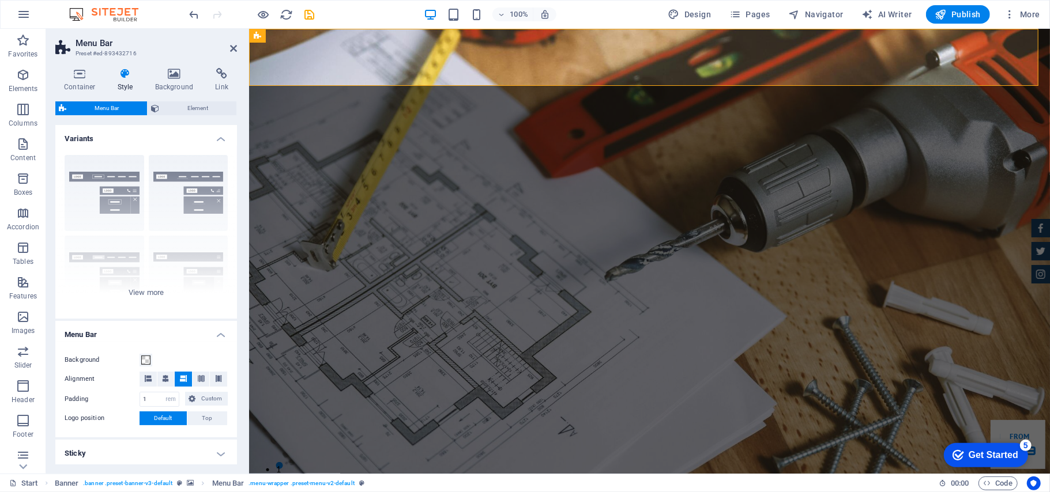
click at [126, 83] on h4 "Style" at bounding box center [127, 80] width 37 height 24
click at [195, 108] on span "Element" at bounding box center [198, 108] width 70 height 14
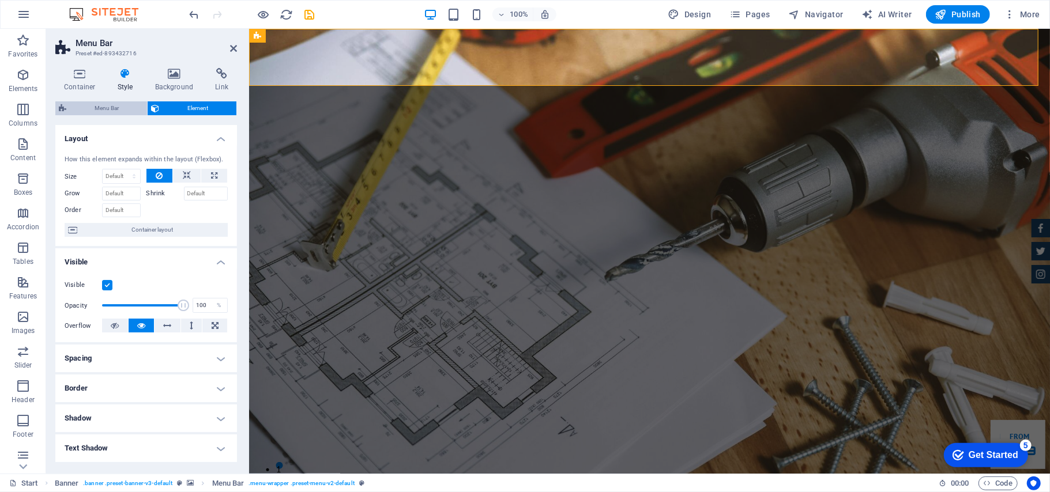
click at [132, 108] on span "Menu Bar" at bounding box center [107, 108] width 74 height 14
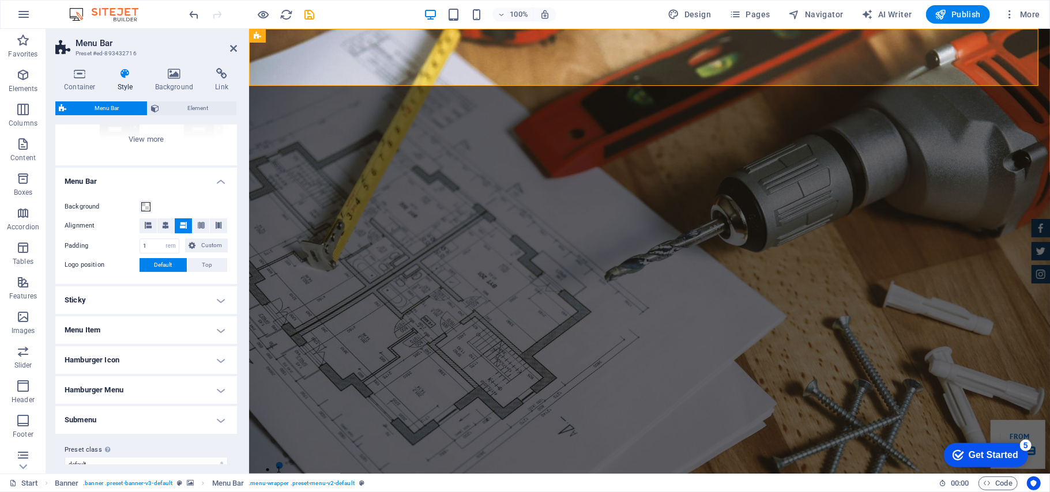
scroll to position [168, 0]
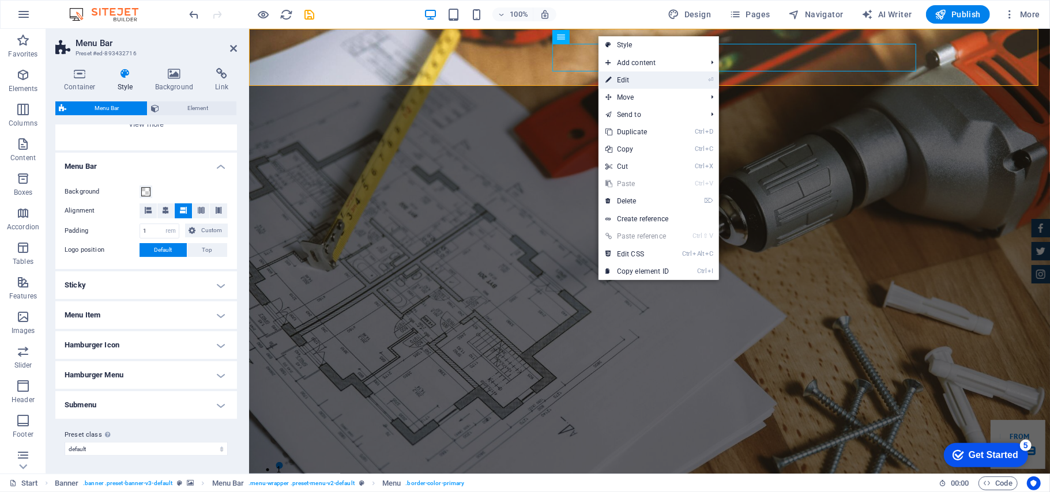
click at [633, 78] on link "⏎ Edit" at bounding box center [637, 80] width 77 height 17
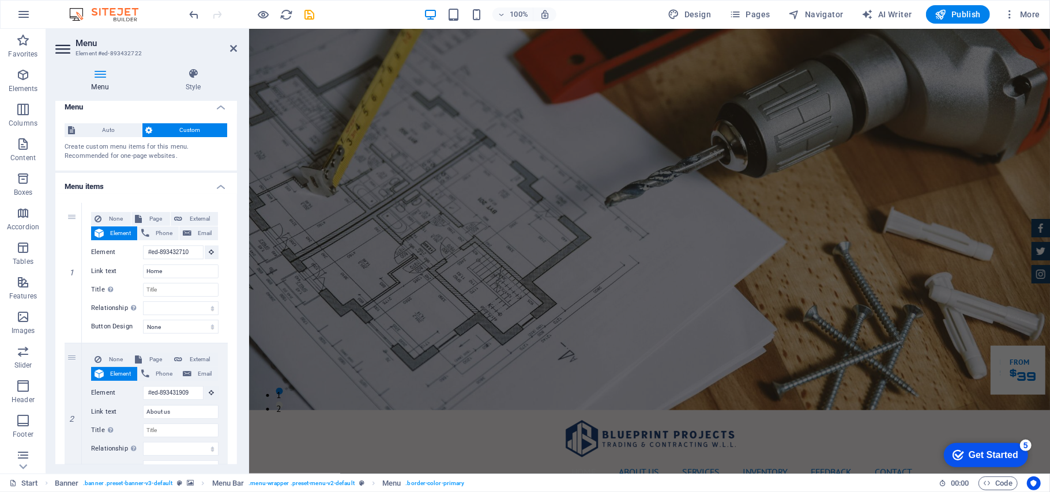
scroll to position [0, 0]
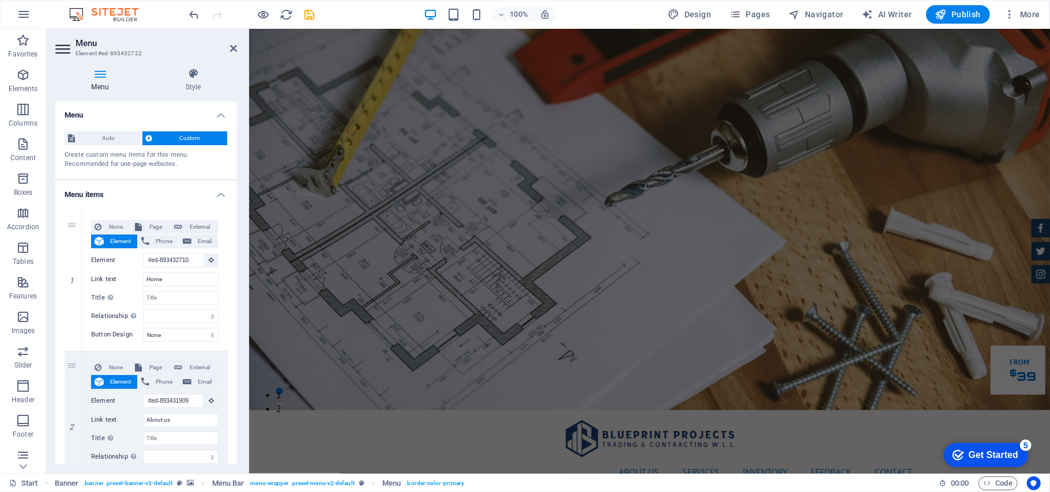
click at [187, 141] on span "Custom" at bounding box center [190, 138] width 68 height 14
click at [187, 138] on span "Custom" at bounding box center [190, 138] width 68 height 14
click at [232, 44] on icon at bounding box center [233, 48] width 7 height 9
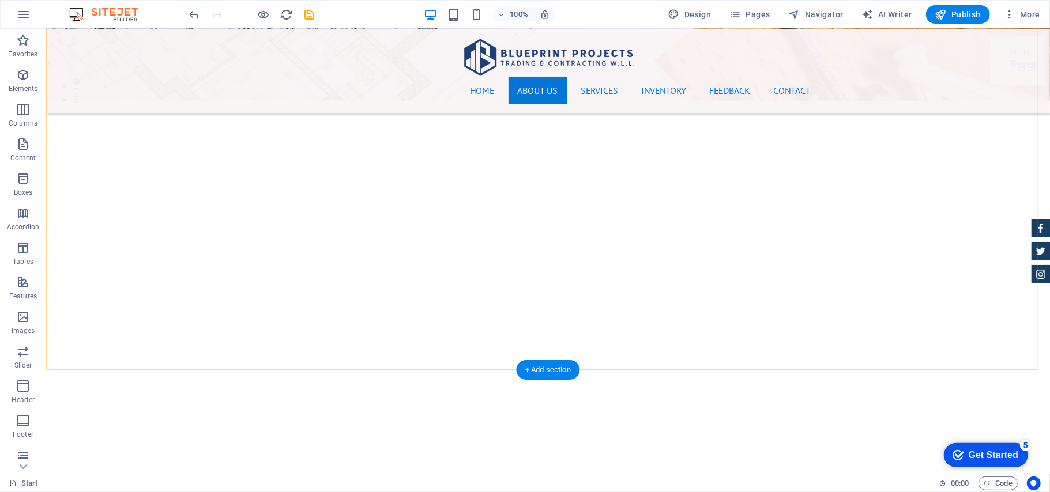
scroll to position [615, 0]
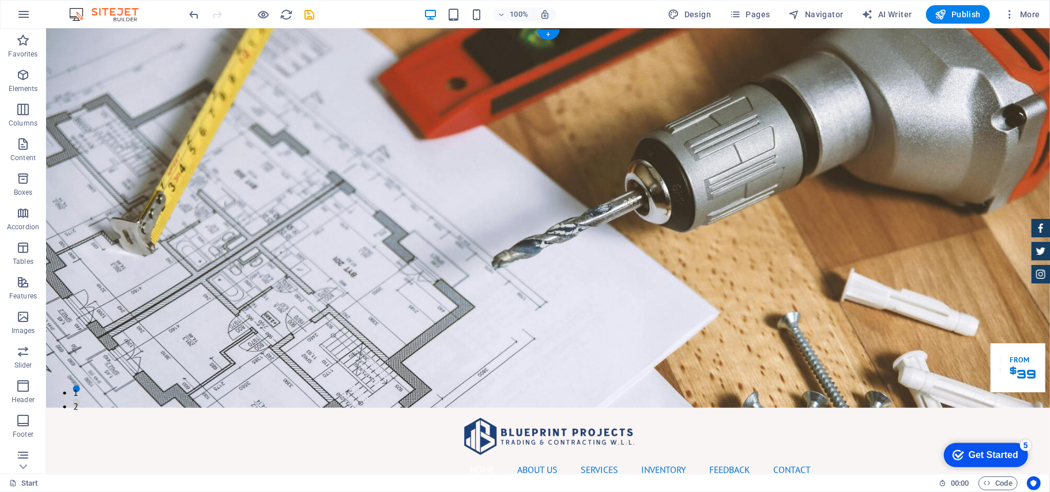
scroll to position [0, 0]
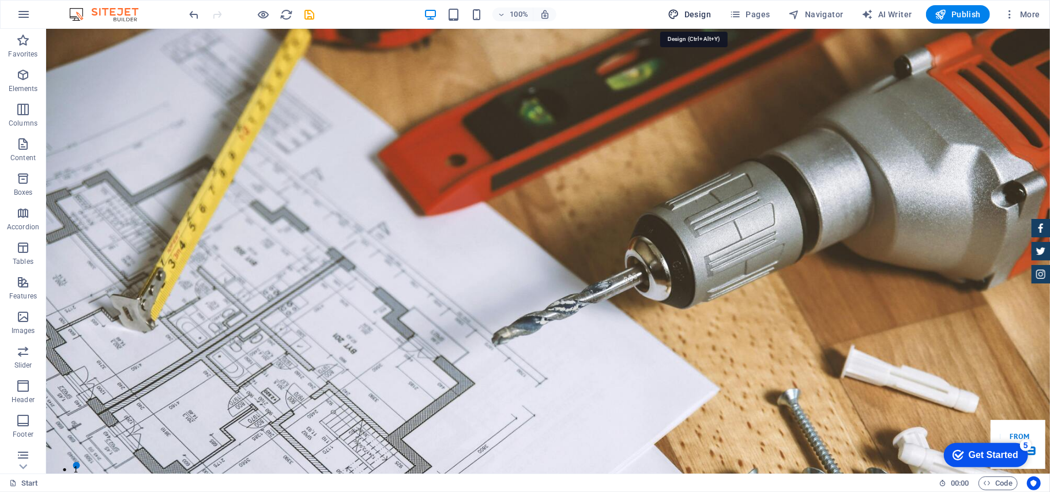
click at [699, 18] on span "Design" at bounding box center [689, 15] width 43 height 12
select select "px"
select select "400"
select select "px"
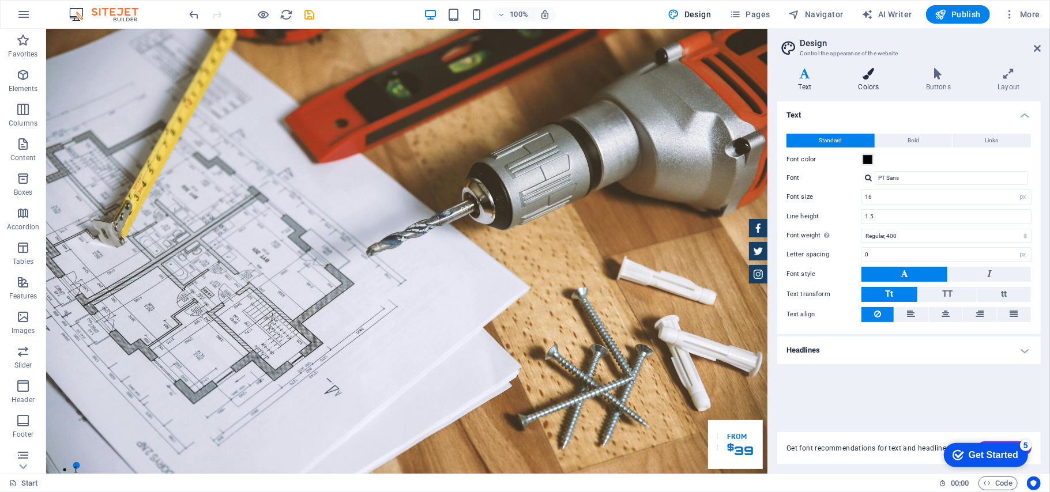
click at [787, 81] on h4 "Colors" at bounding box center [870, 80] width 67 height 24
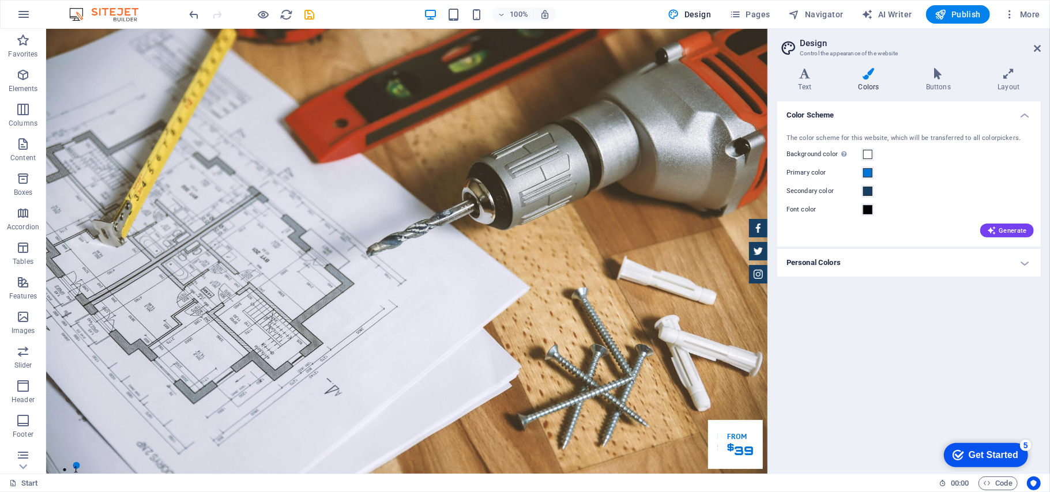
click at [787, 241] on div "The color scheme for this website, which will be transferred to all colorpicker…" at bounding box center [909, 184] width 268 height 125
click at [787, 230] on span "Generate" at bounding box center [1007, 230] width 40 height 9
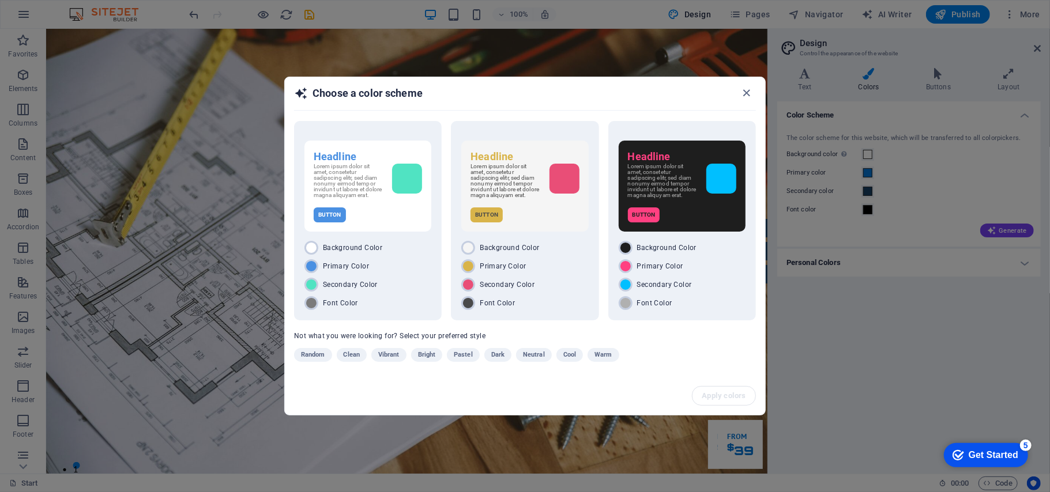
drag, startPoint x: 748, startPoint y: 85, endPoint x: 739, endPoint y: 86, distance: 9.9
click at [743, 84] on div "Choose a color scheme" at bounding box center [525, 98] width 480 height 43
click at [741, 90] on icon "button" at bounding box center [746, 92] width 13 height 13
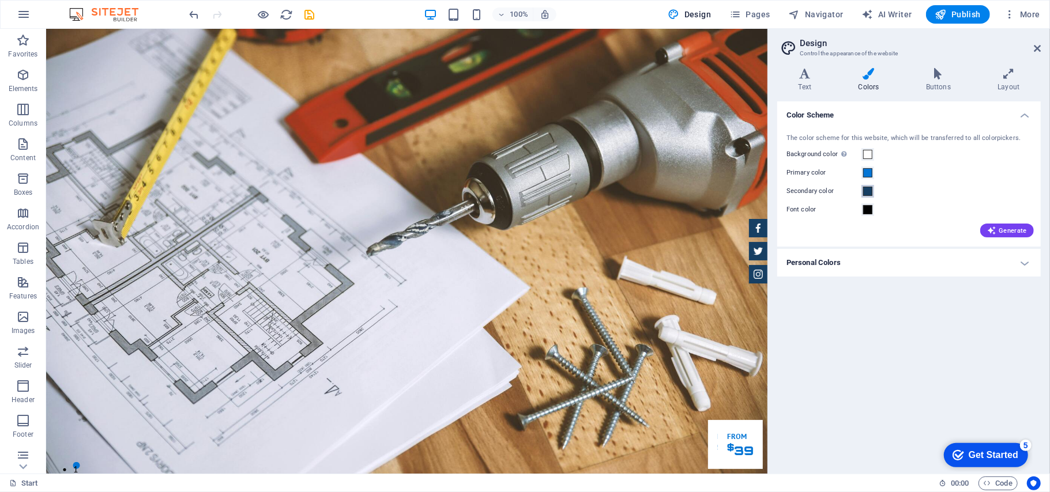
drag, startPoint x: 852, startPoint y: 174, endPoint x: 858, endPoint y: 168, distance: 8.6
click at [787, 168] on div "The color scheme for this website, which will be transferred to all colorpicker…" at bounding box center [909, 184] width 268 height 125
click at [787, 171] on label "Primary color" at bounding box center [824, 173] width 75 height 14
click at [787, 171] on button "Primary color" at bounding box center [867, 173] width 13 height 13
